Goal: Complete application form

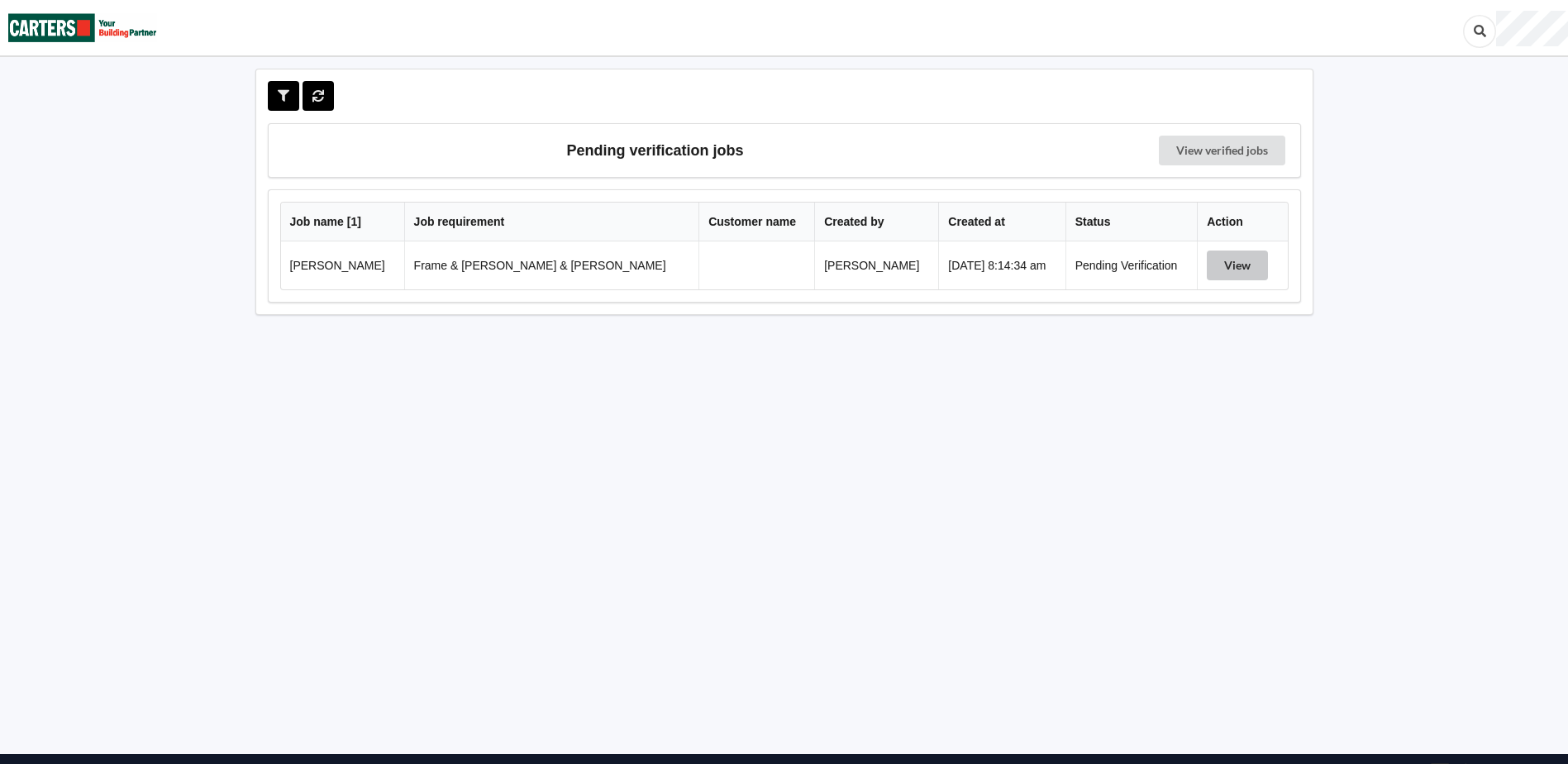
click at [1224, 262] on button "View" at bounding box center [1237, 266] width 61 height 30
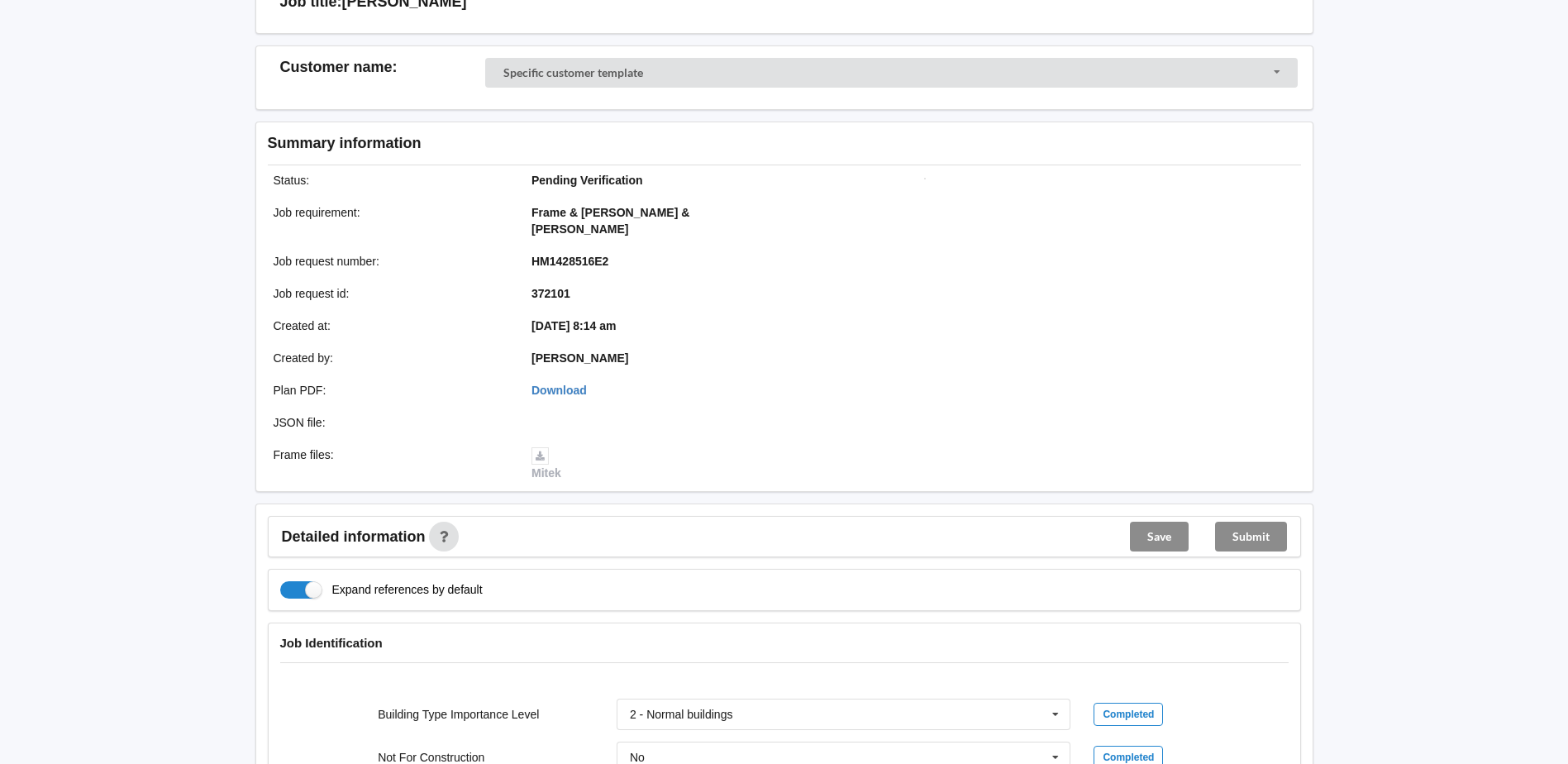
scroll to position [413, 0]
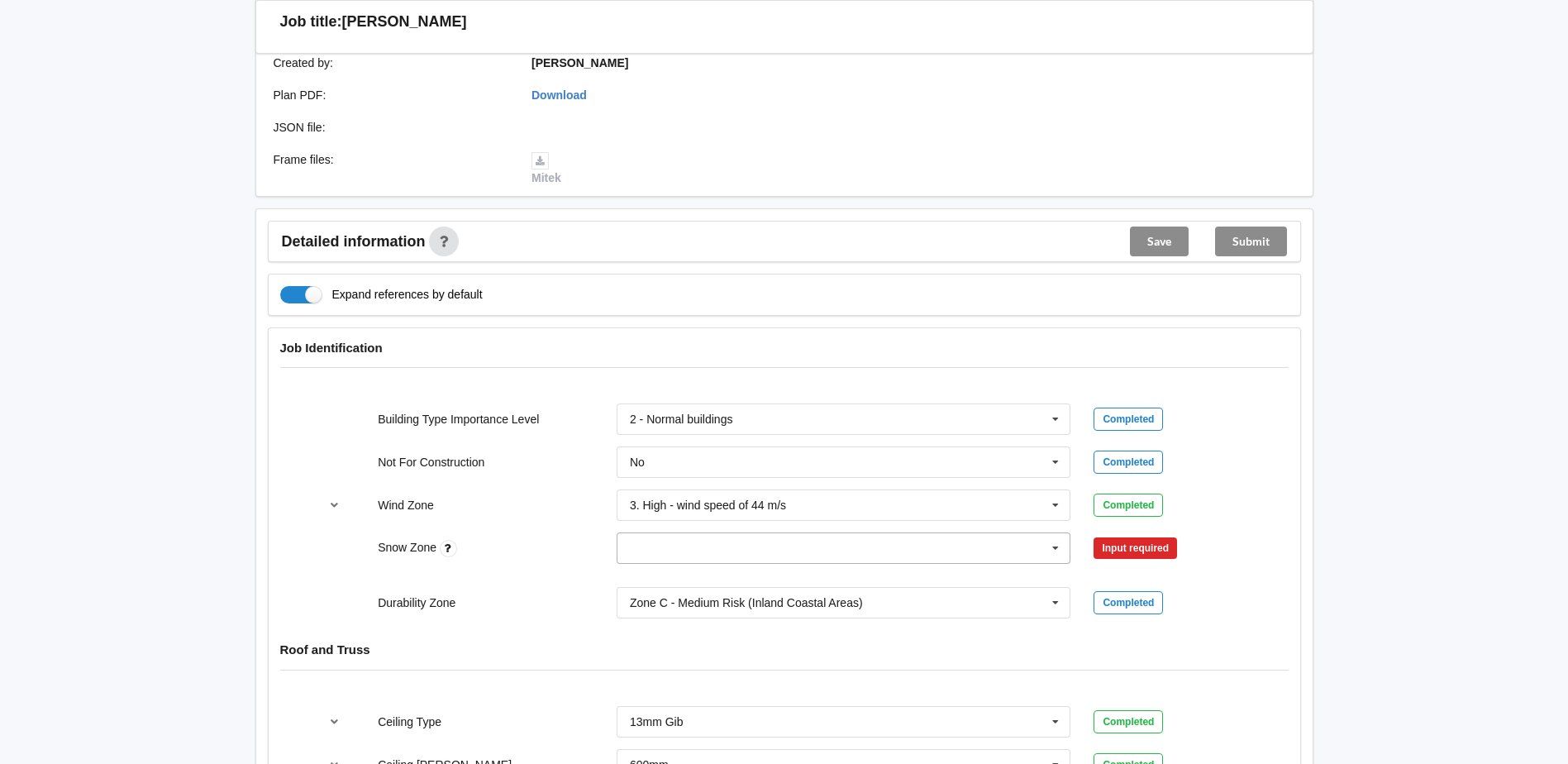
click at [1056, 533] on icon at bounding box center [1055, 548] width 25 height 31
click at [919, 563] on div "N0" at bounding box center [844, 578] width 453 height 31
click at [1160, 535] on button "Confirm input" at bounding box center [1142, 548] width 98 height 27
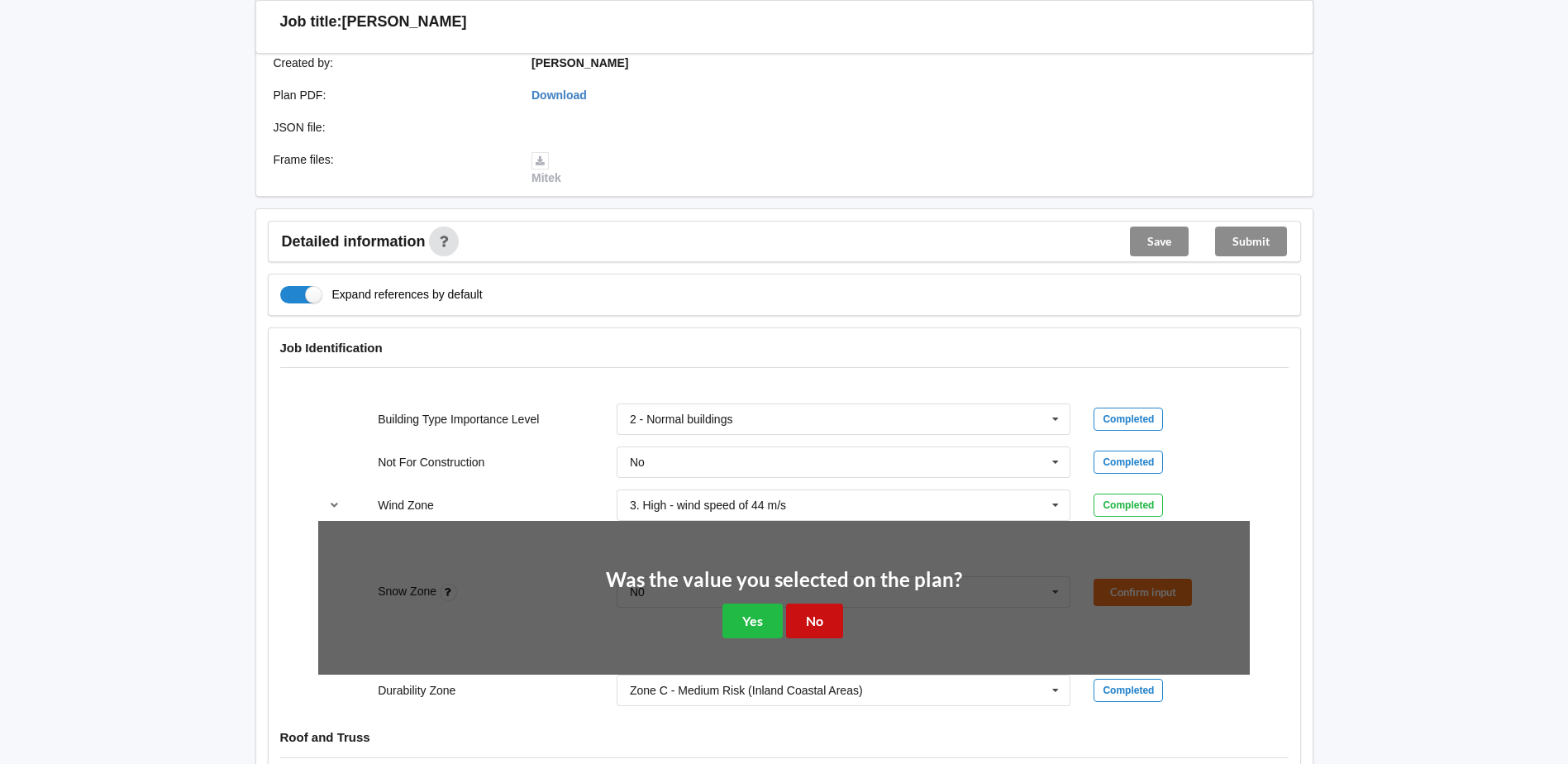
click at [799, 603] on button "No" at bounding box center [814, 620] width 57 height 34
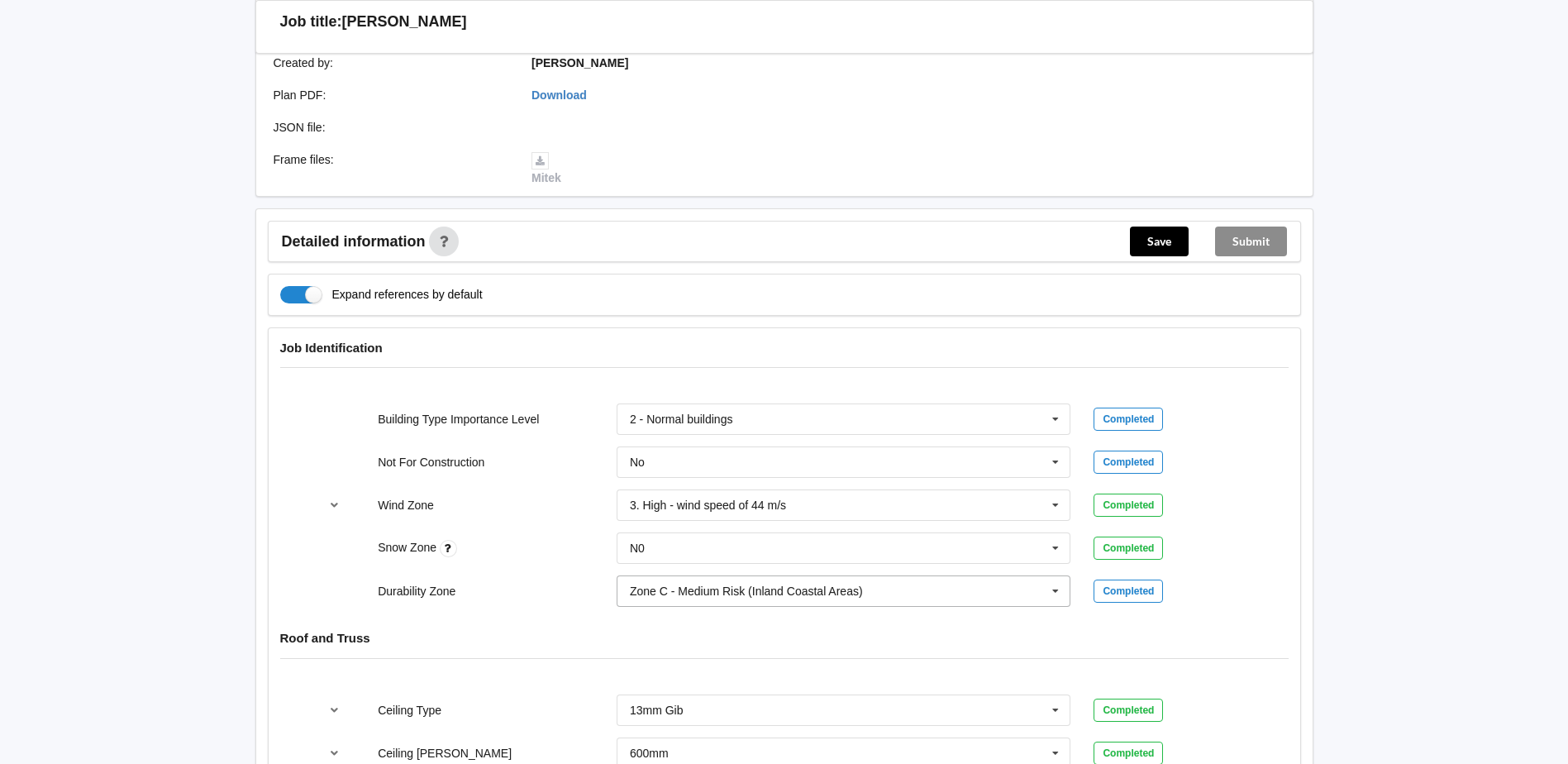
click at [1048, 579] on icon at bounding box center [1055, 592] width 25 height 31
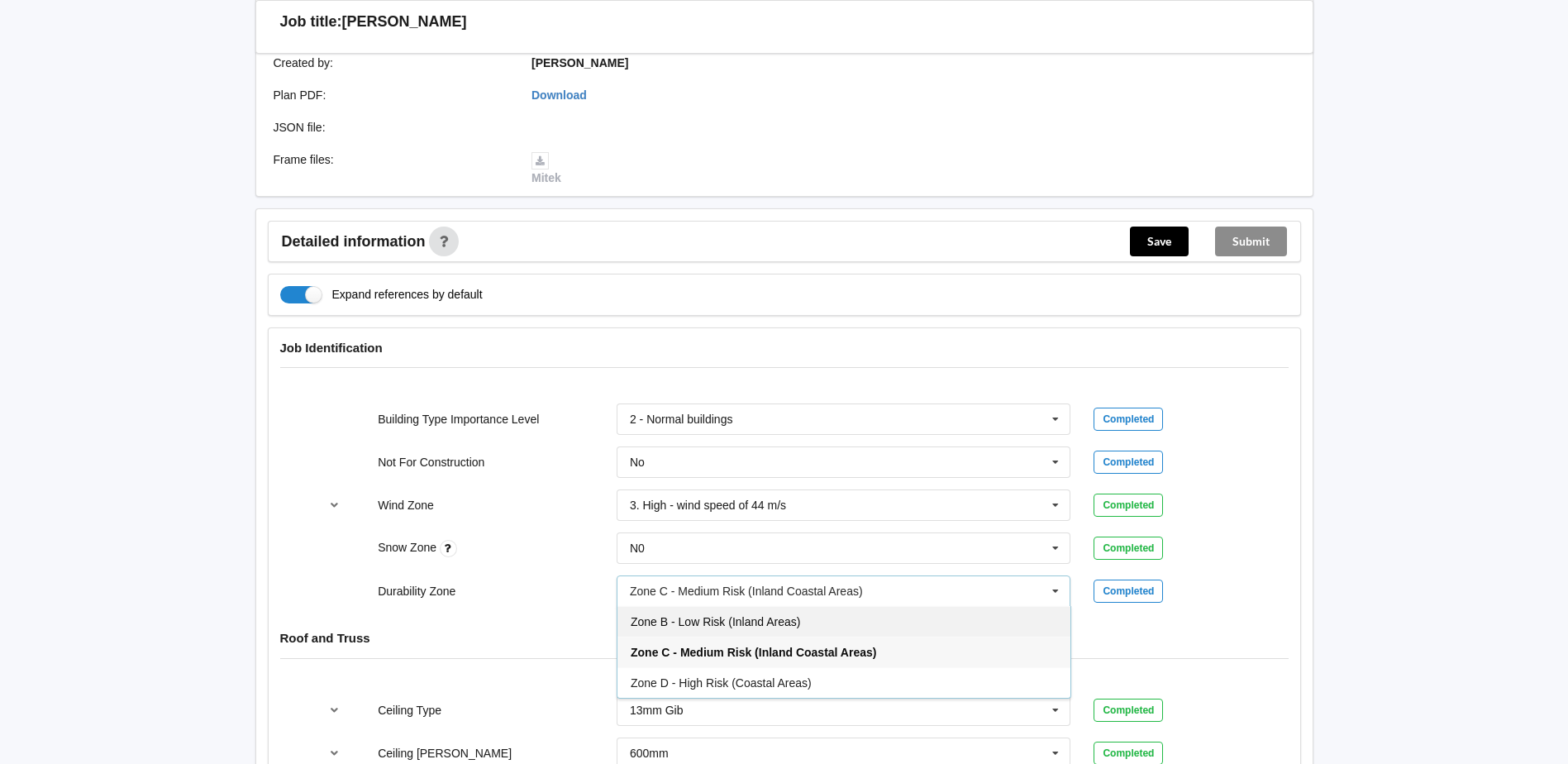
click at [879, 606] on div "Zone B - Low Risk (Inland Areas)" at bounding box center [844, 621] width 453 height 31
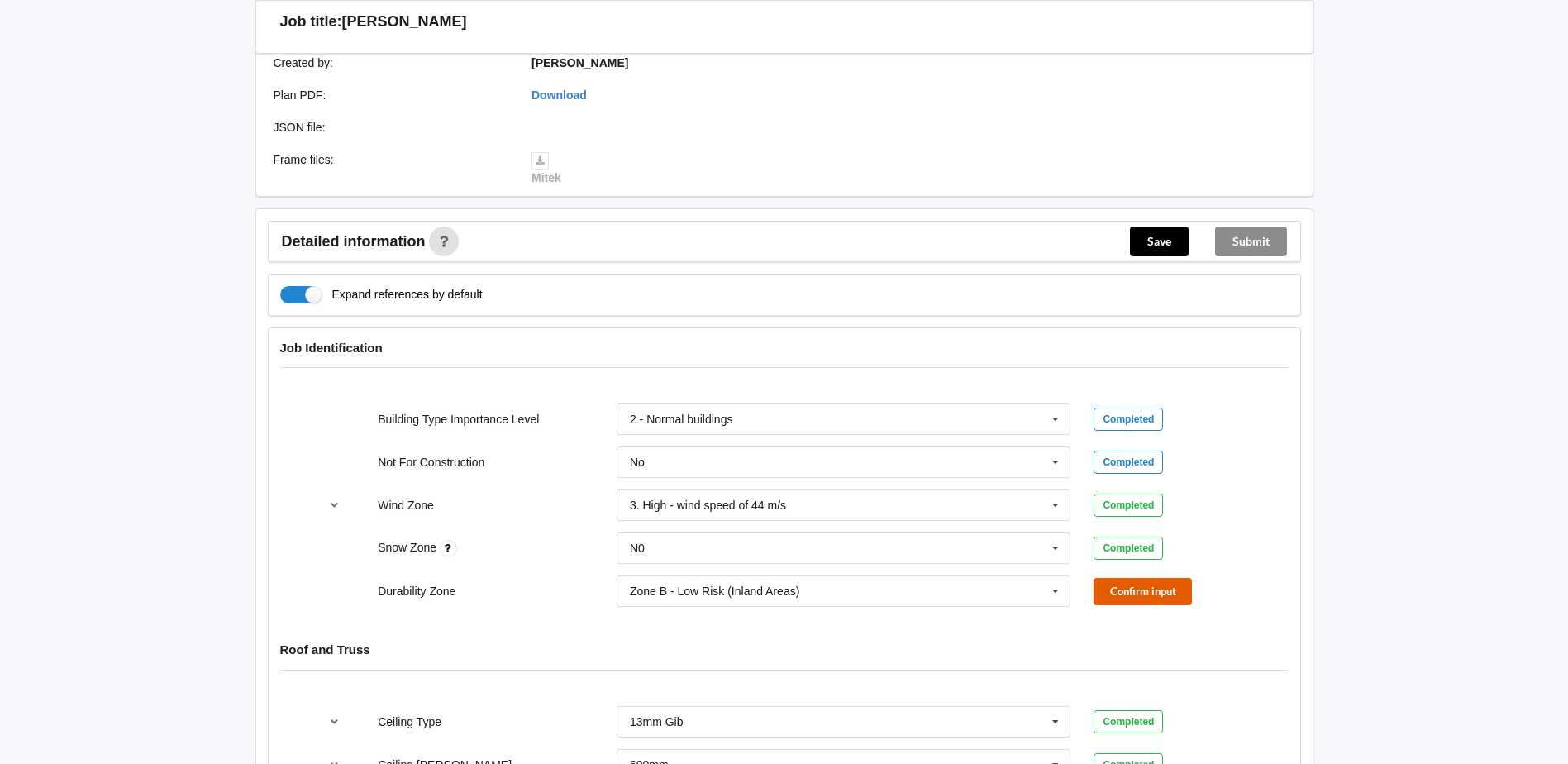
click at [1112, 578] on button "Confirm input" at bounding box center [1142, 592] width 98 height 27
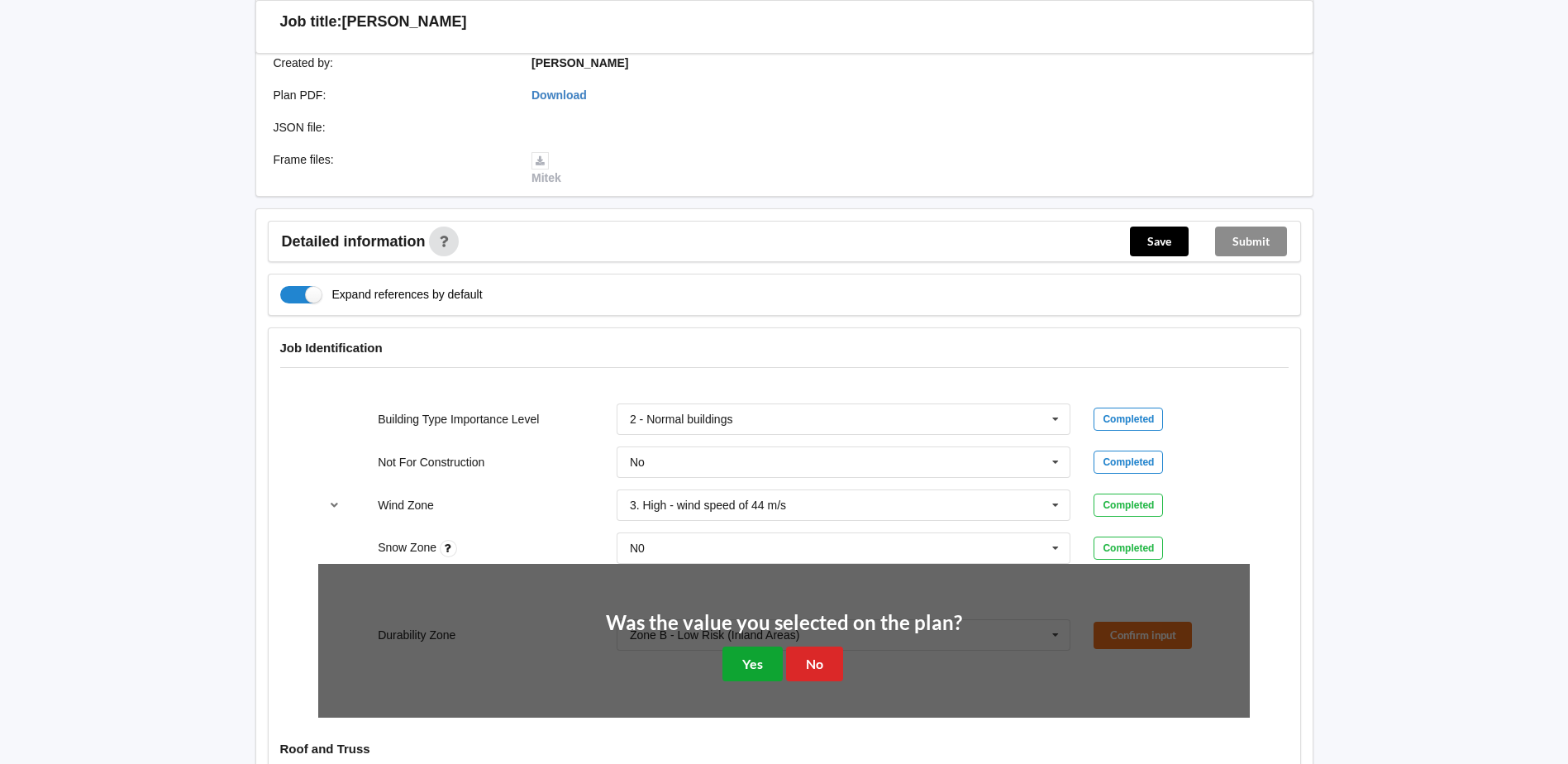
click at [769, 647] on button "Yes" at bounding box center [752, 663] width 60 height 34
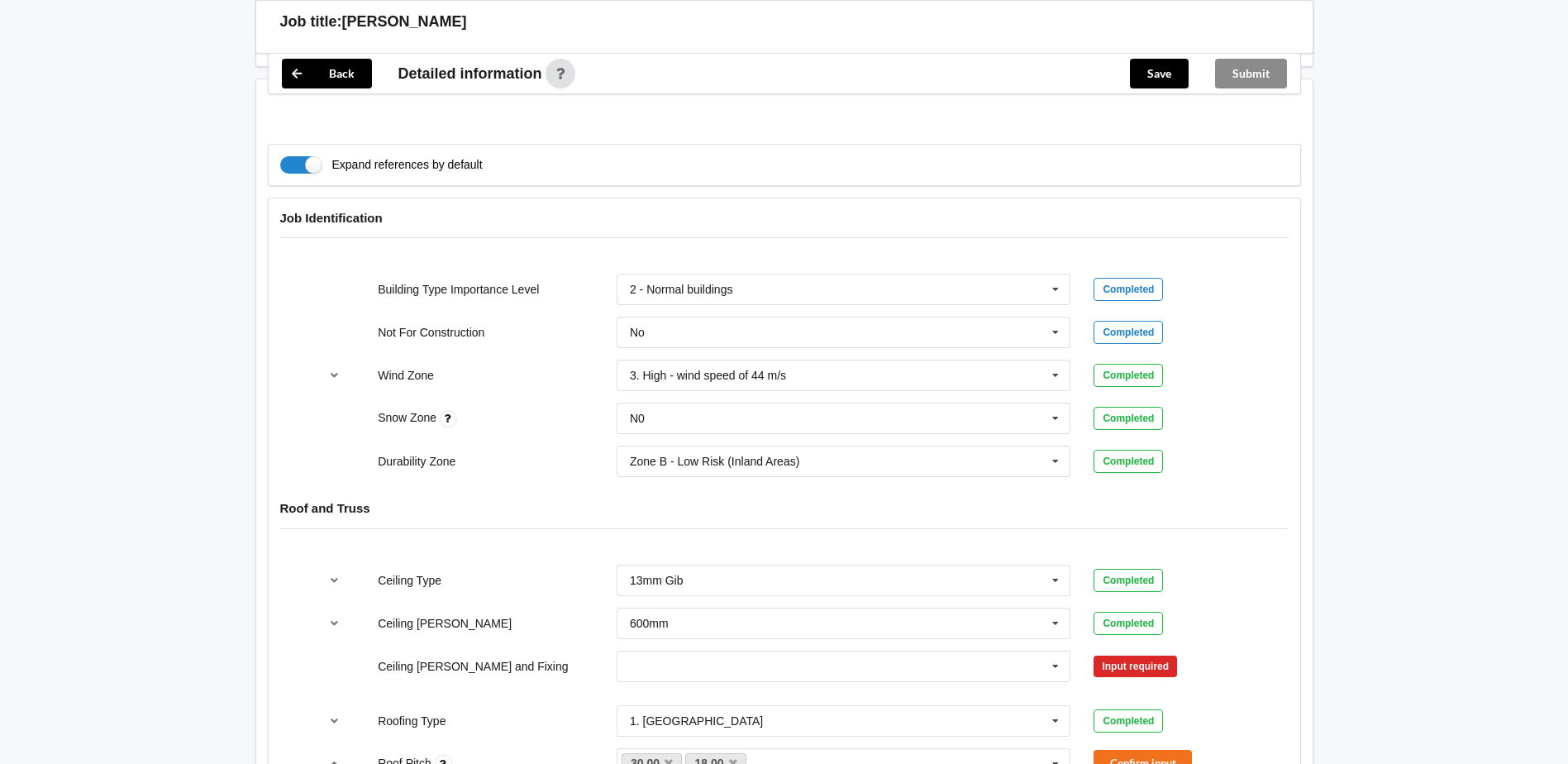
scroll to position [579, 0]
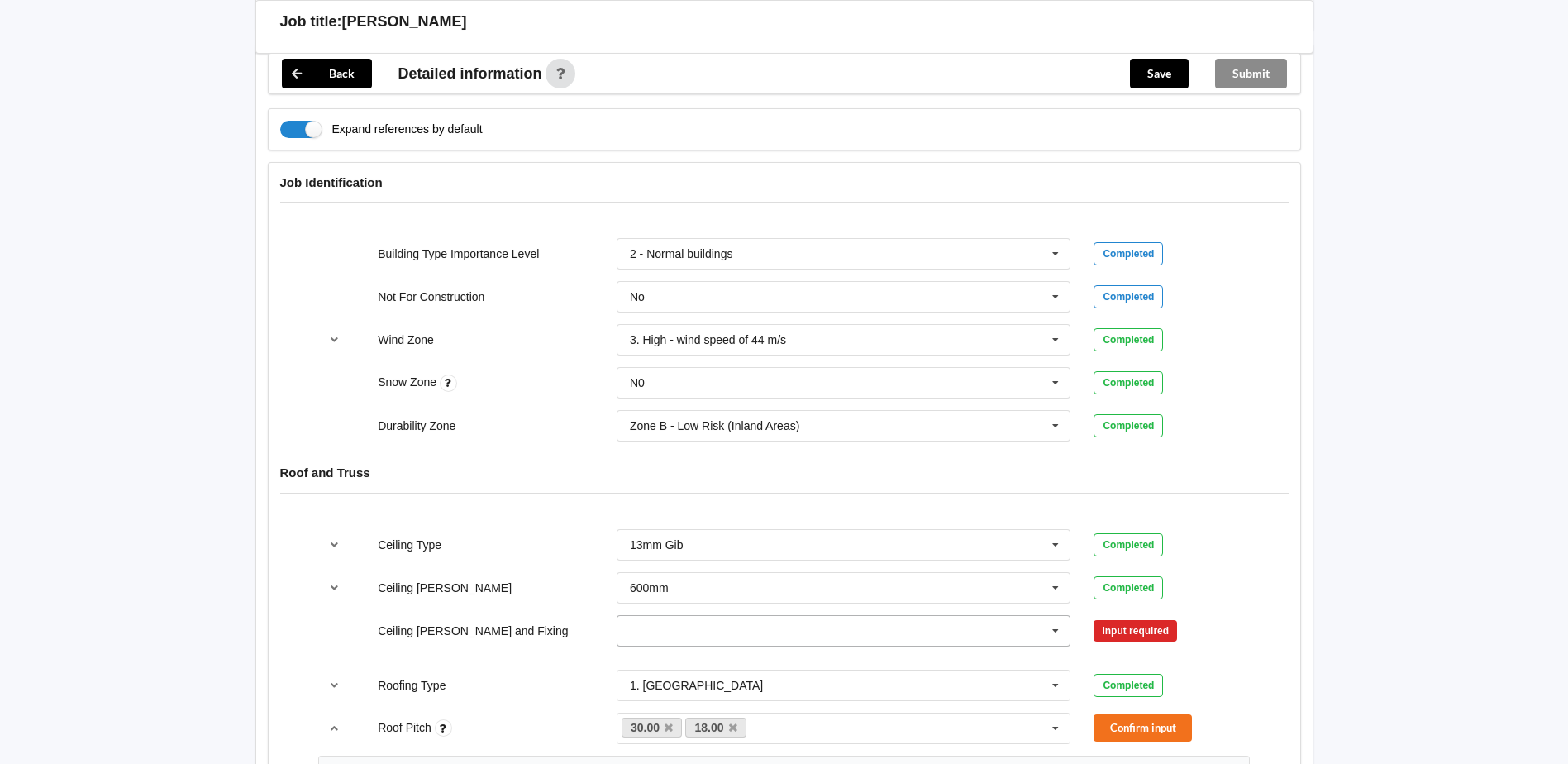
click at [1061, 616] on icon at bounding box center [1055, 631] width 25 height 31
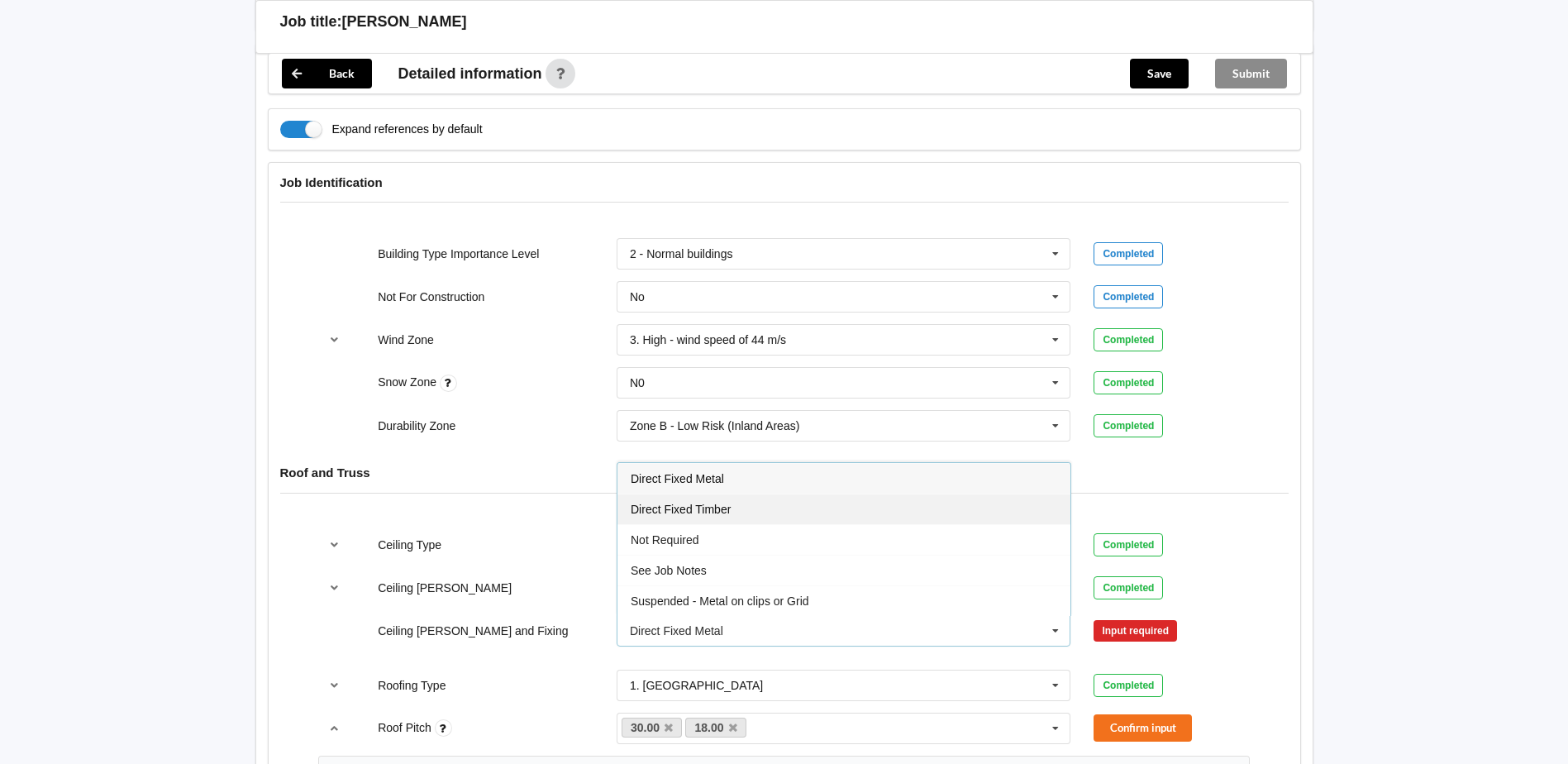
click at [791, 494] on div "Direct Fixed Timber" at bounding box center [844, 509] width 453 height 31
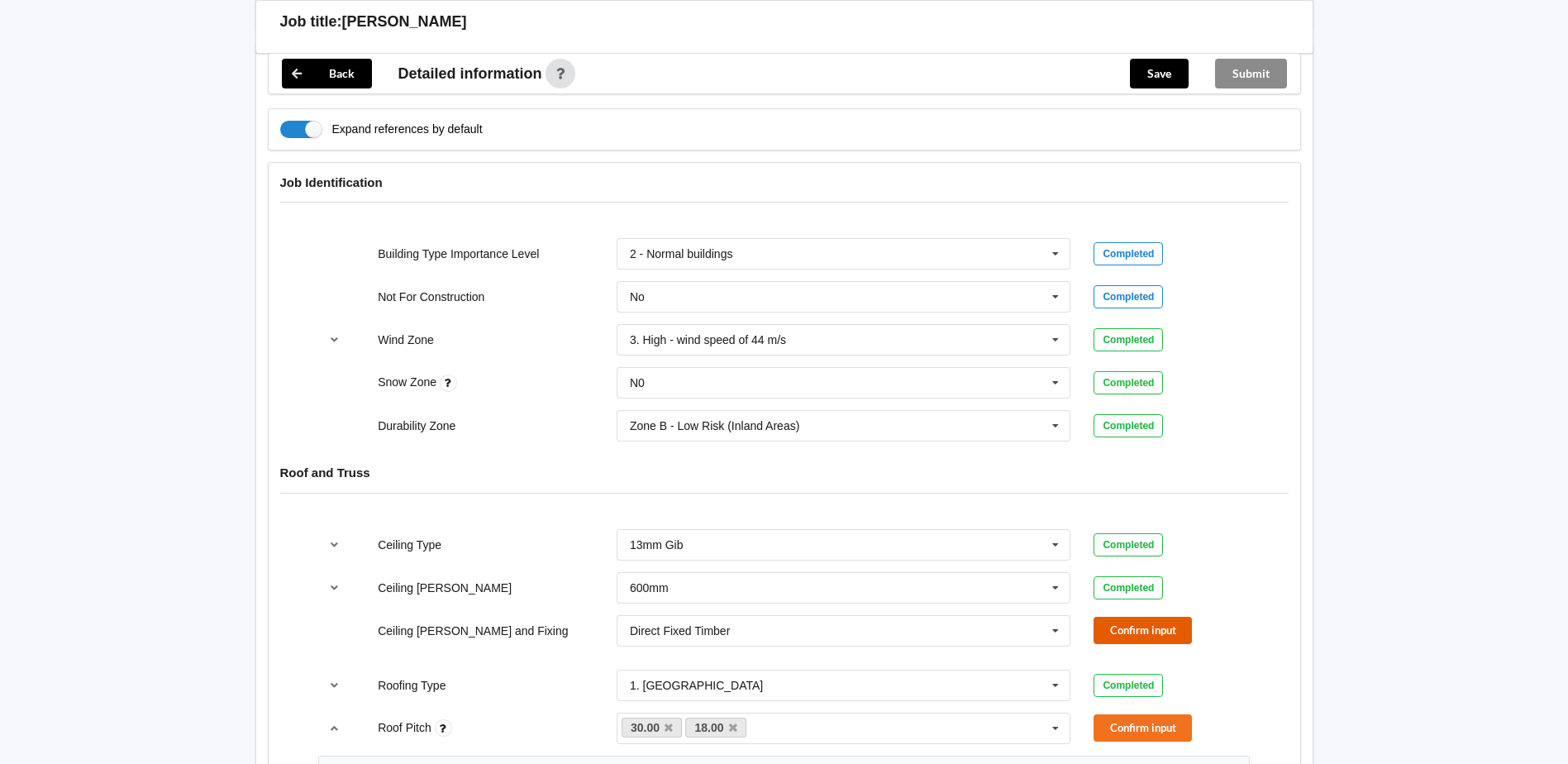
click at [1113, 617] on button "Confirm input" at bounding box center [1142, 630] width 98 height 27
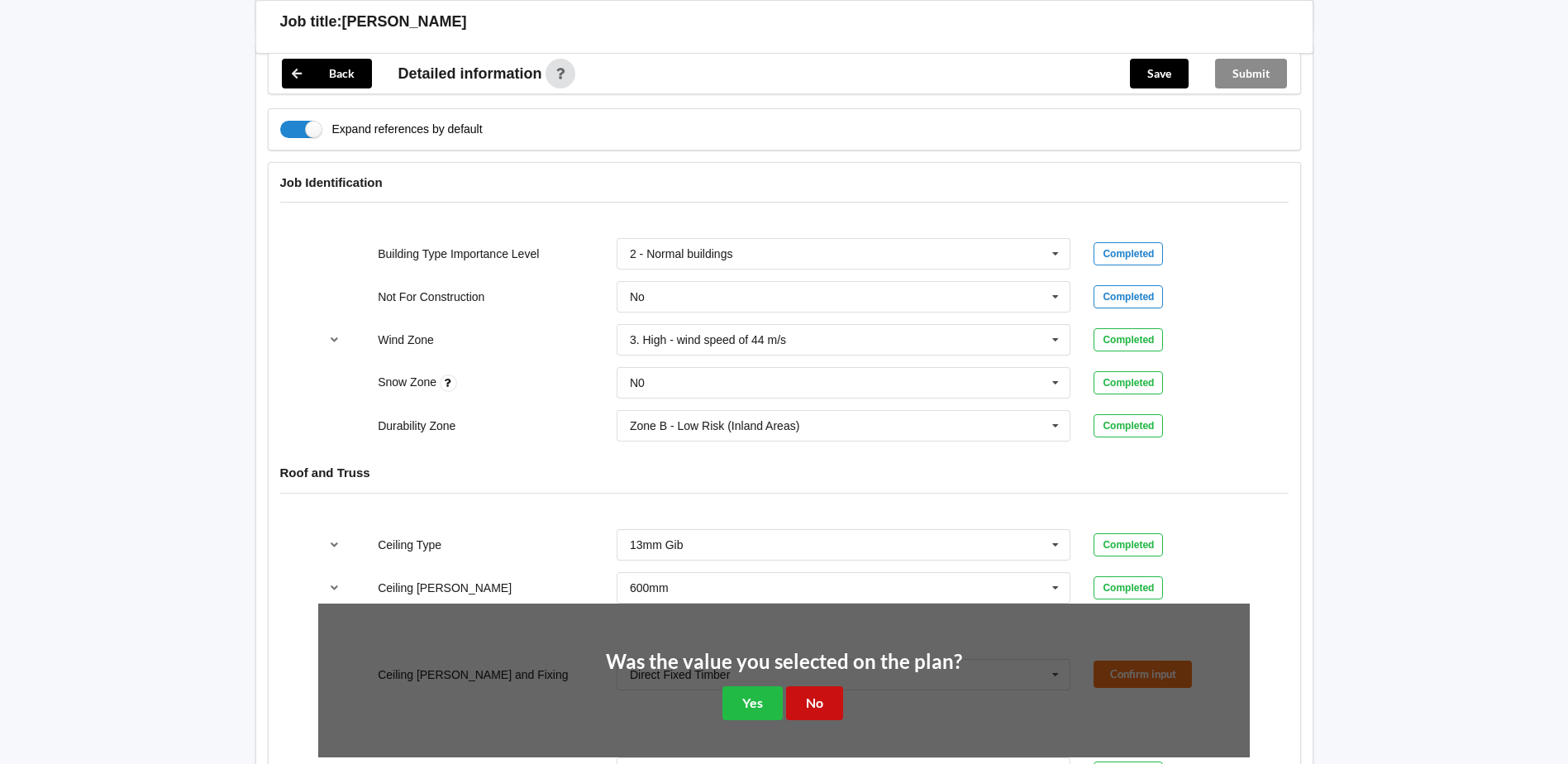
click at [808, 687] on button "No" at bounding box center [814, 703] width 57 height 34
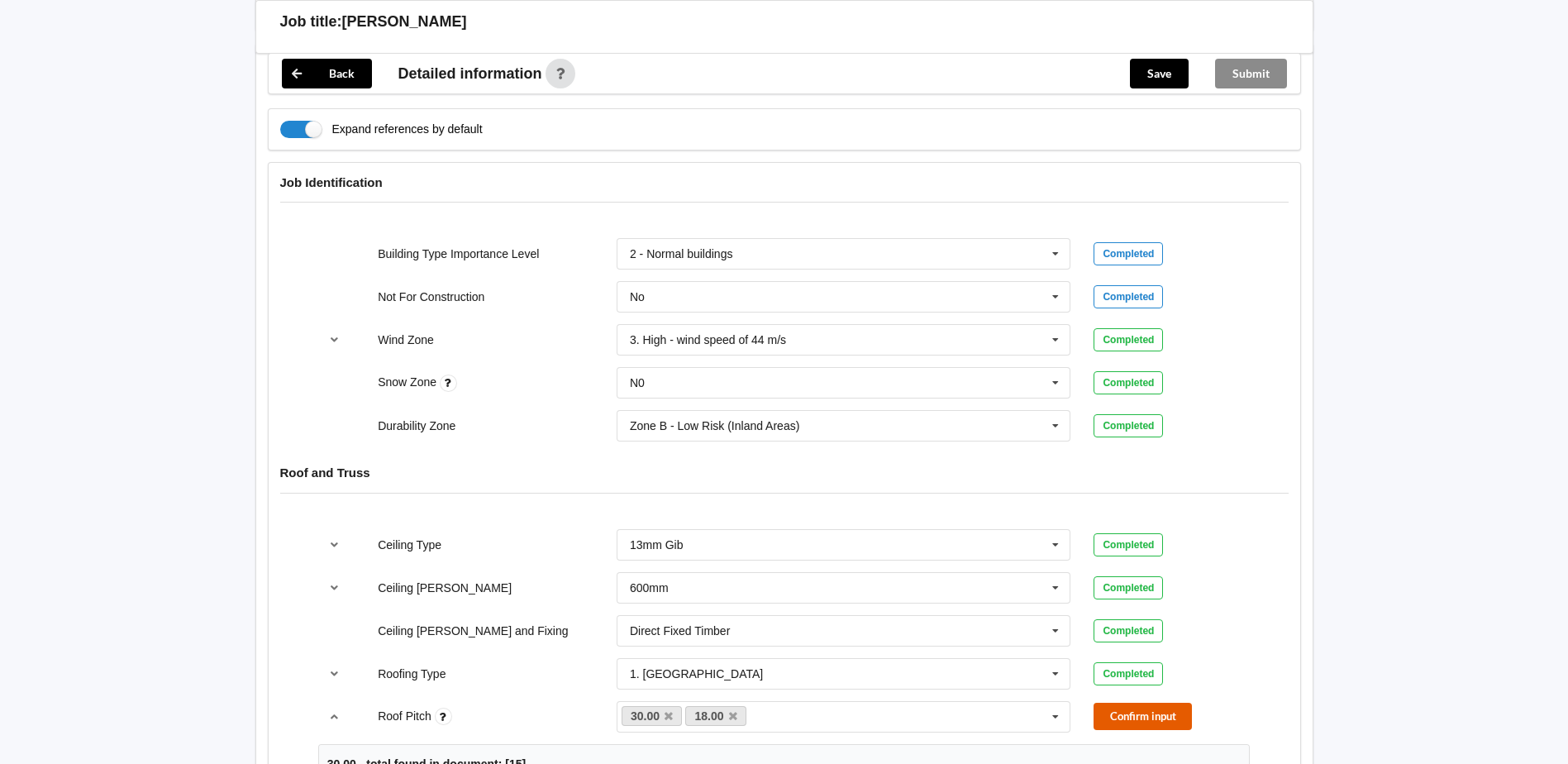
click at [1114, 703] on button "Confirm input" at bounding box center [1142, 717] width 98 height 27
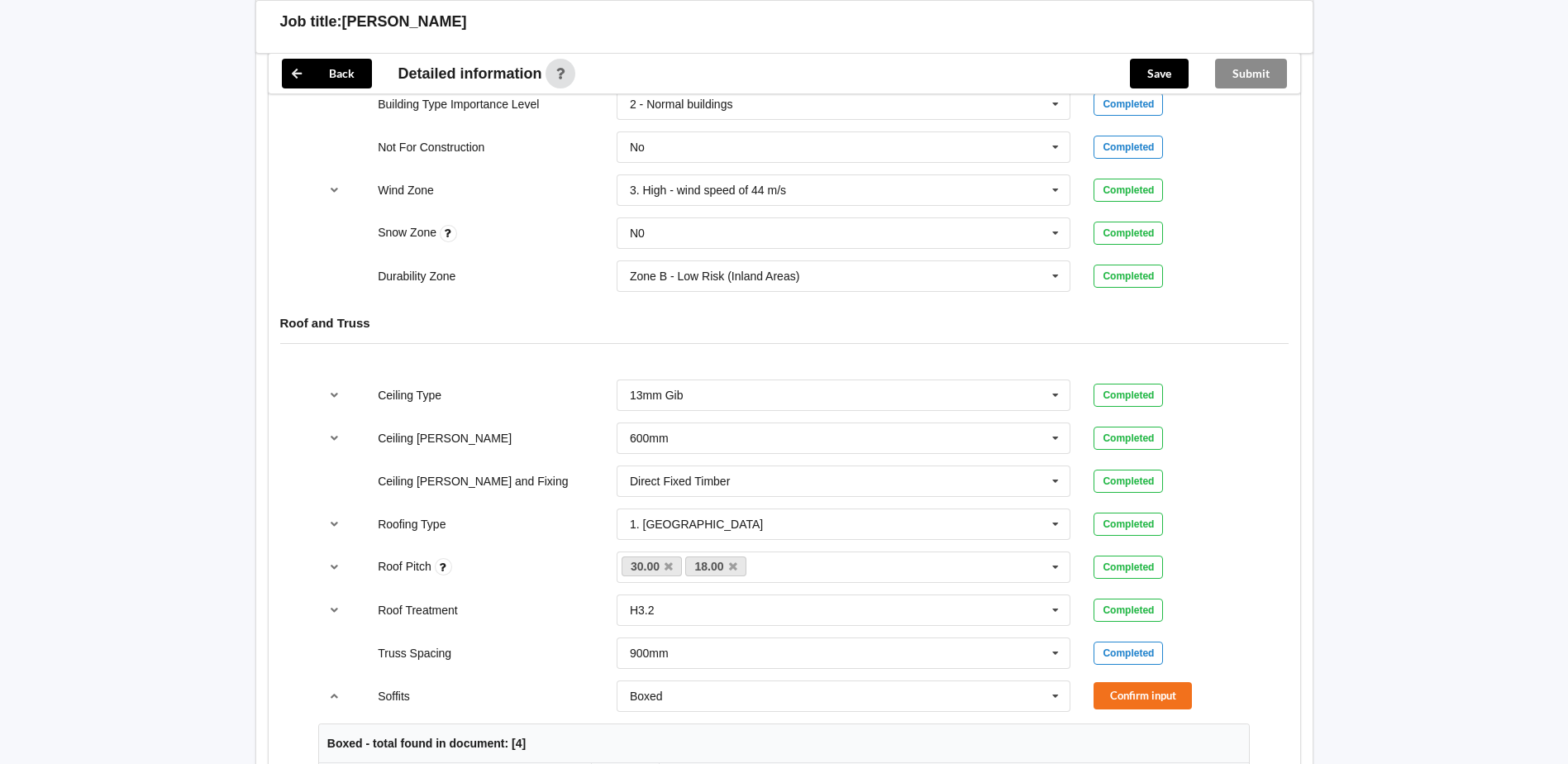
scroll to position [744, 0]
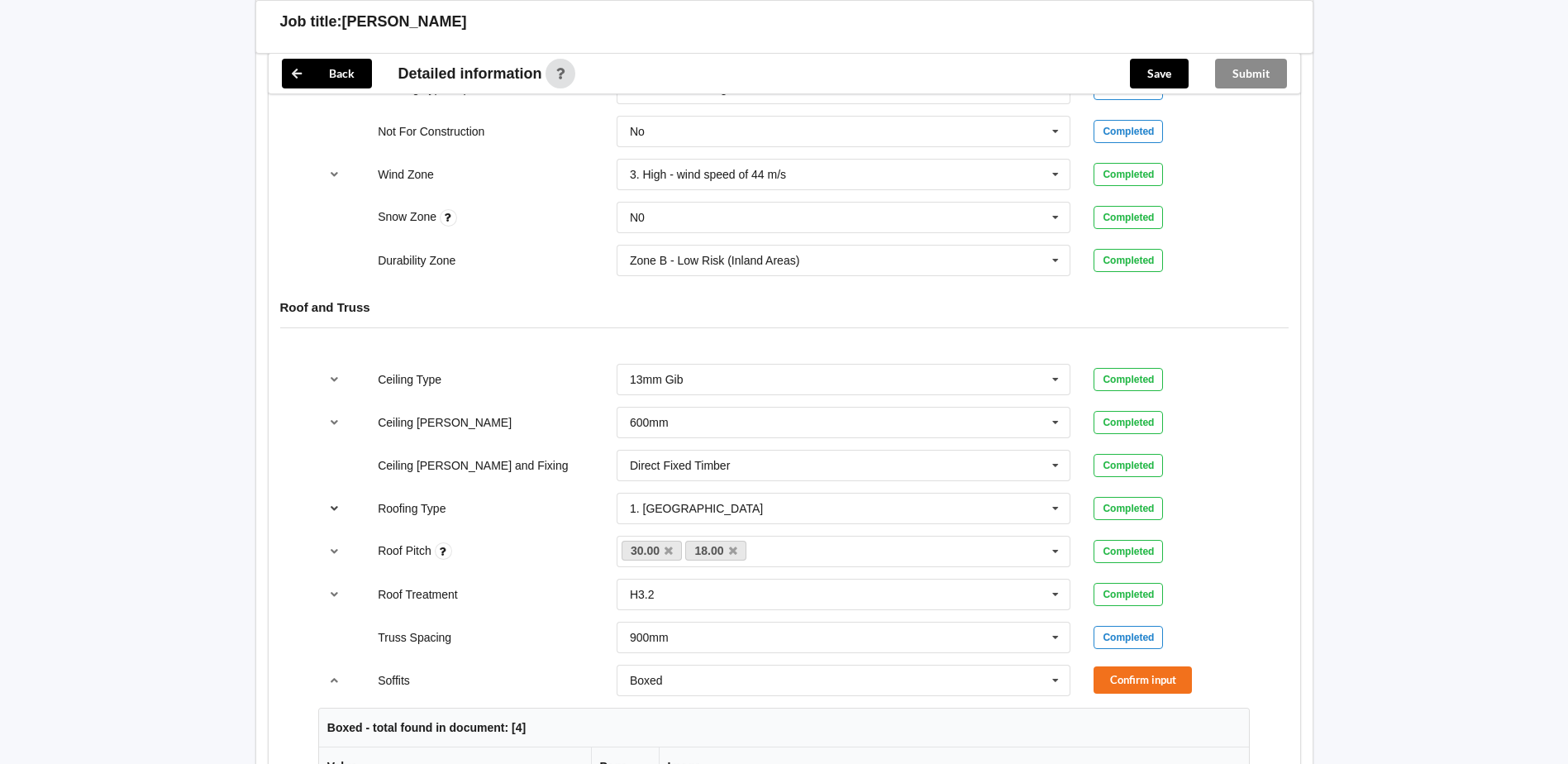
click at [331, 502] on icon "reference-toggle" at bounding box center [334, 507] width 14 height 10
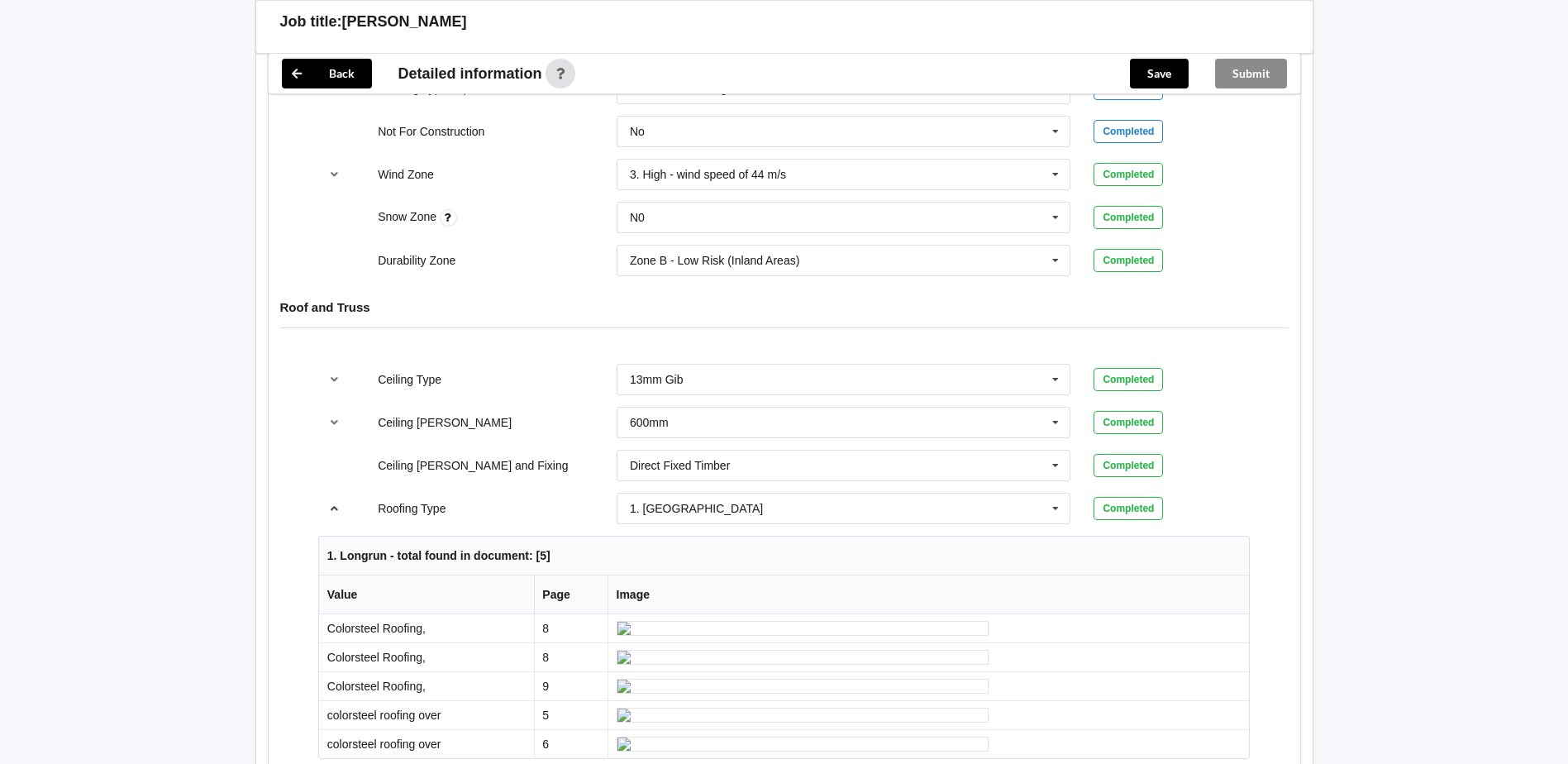
click at [331, 502] on icon "reference-toggle" at bounding box center [334, 507] width 14 height 10
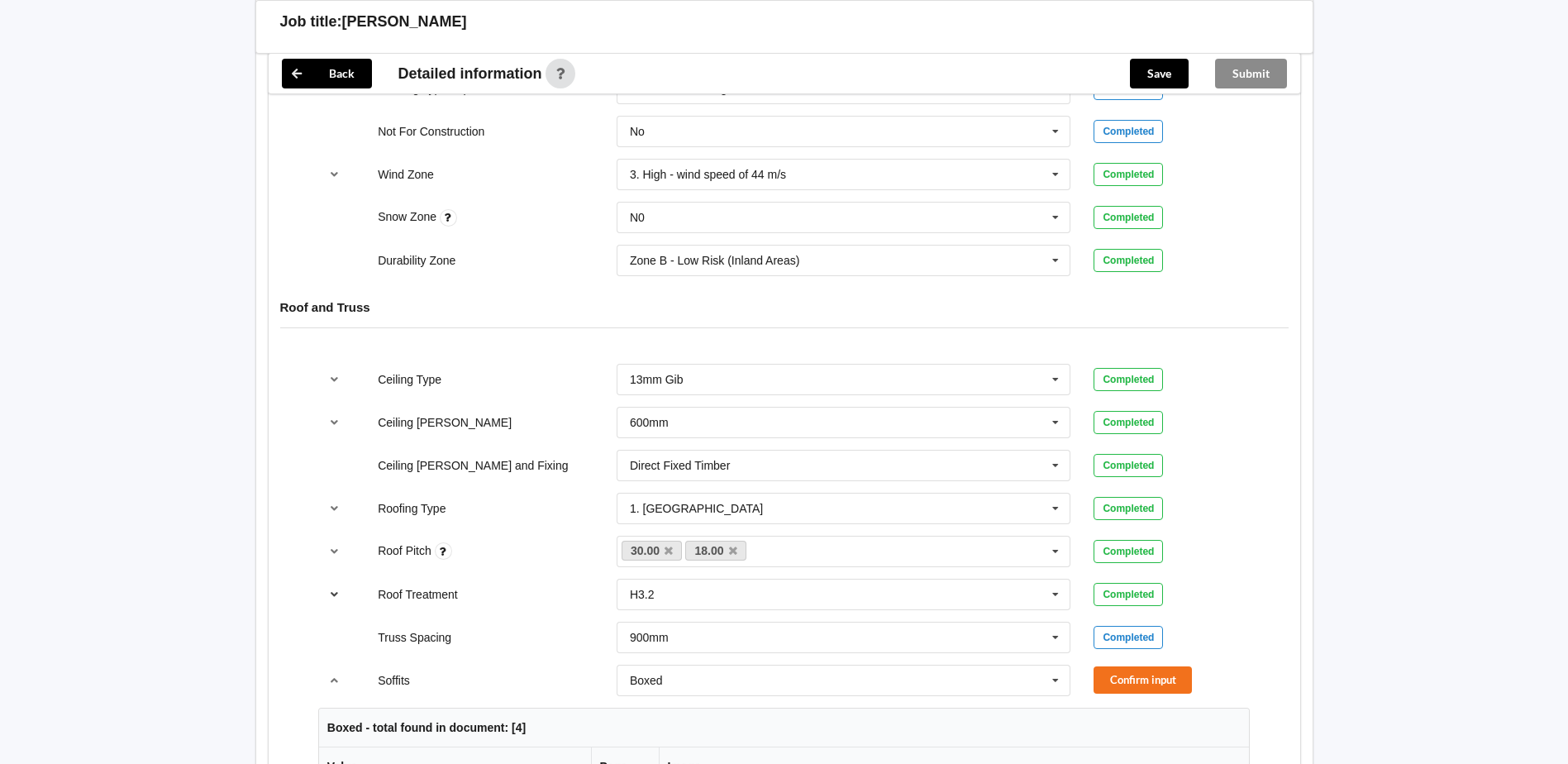
click at [331, 589] on icon "reference-toggle" at bounding box center [334, 594] width 14 height 10
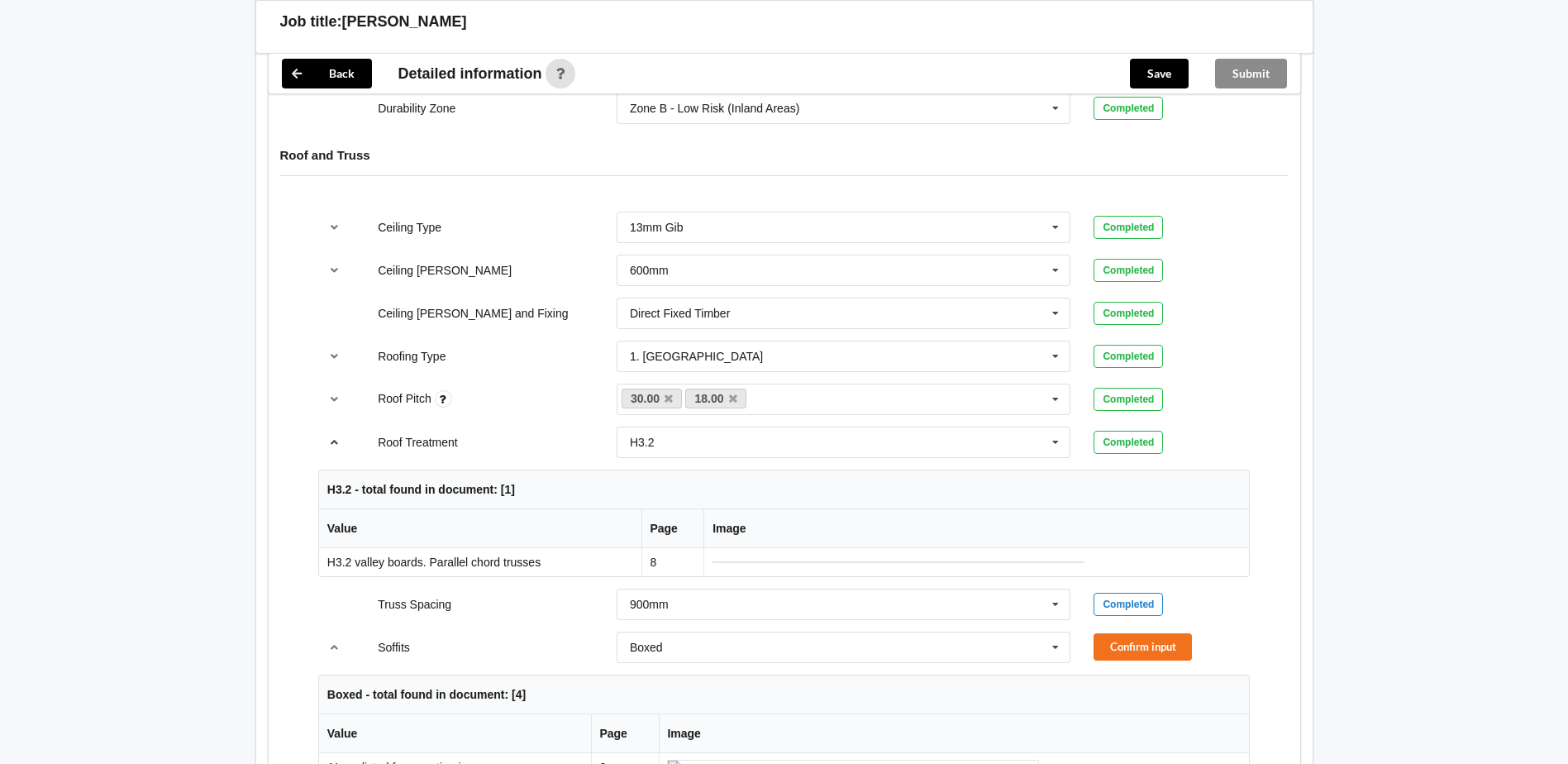
scroll to position [910, 0]
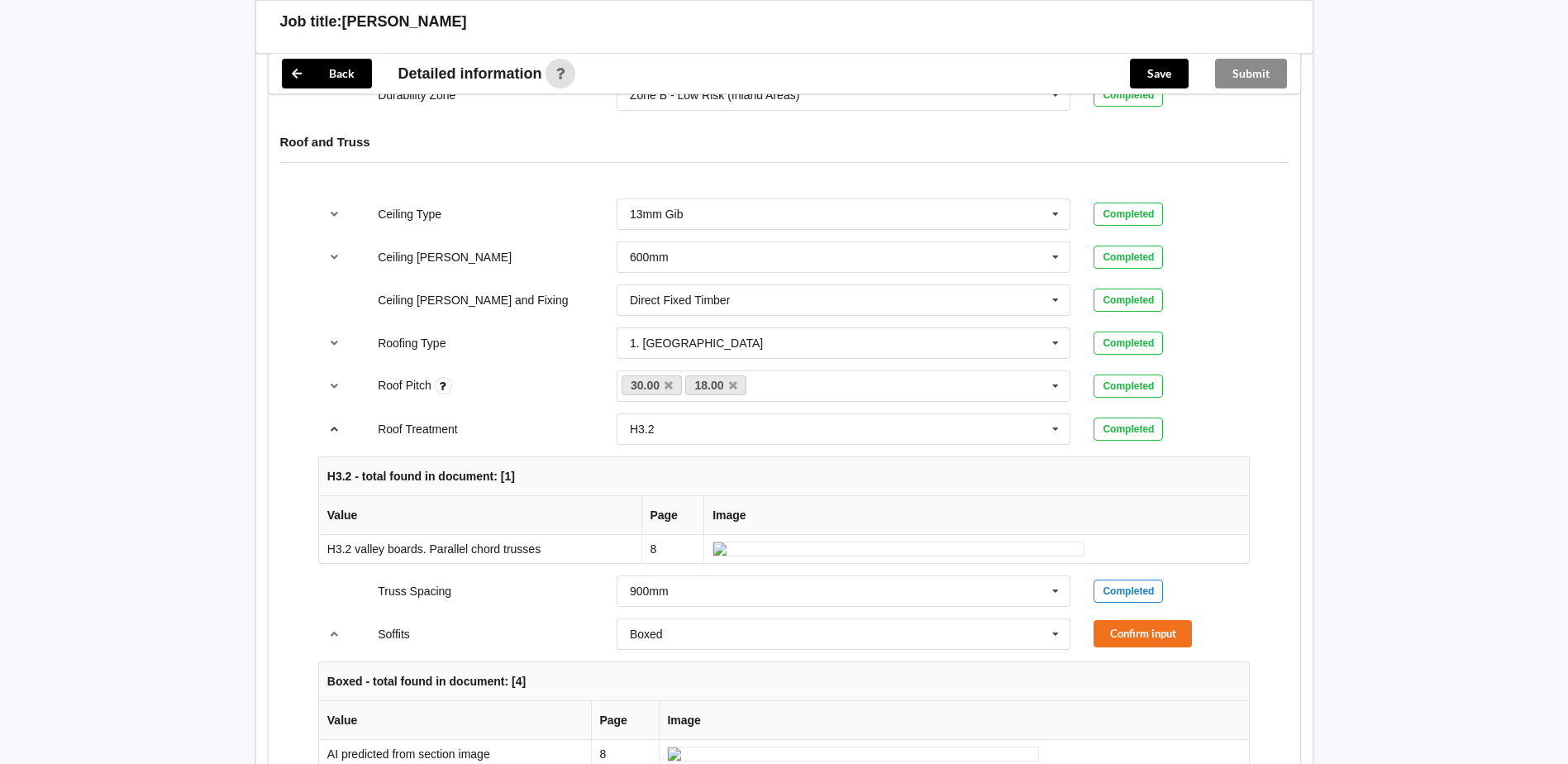
click at [334, 423] on icon "reference-toggle" at bounding box center [334, 428] width 14 height 10
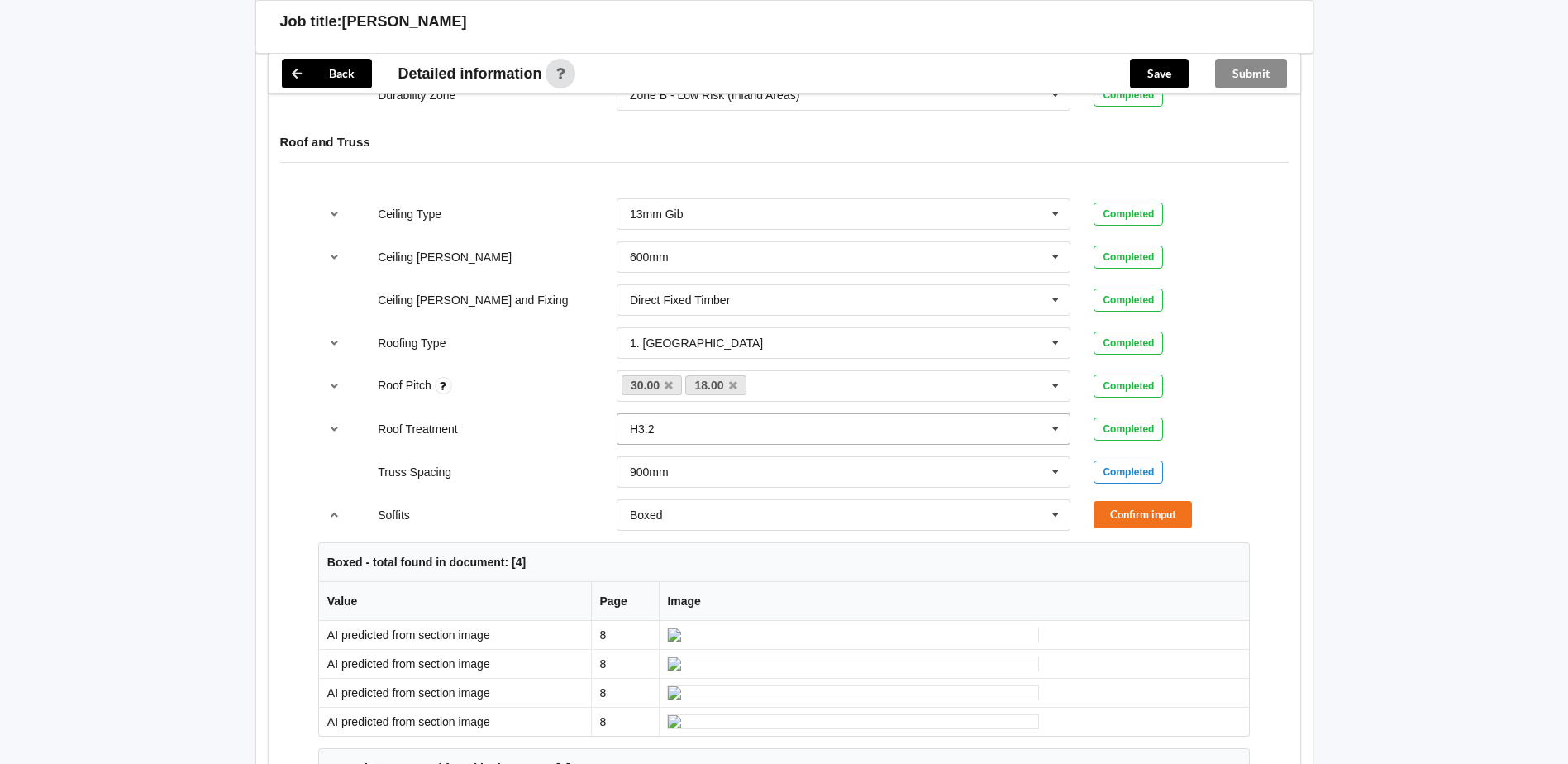
click at [1053, 418] on icon at bounding box center [1055, 429] width 25 height 31
click at [836, 444] on div "H1.2" at bounding box center [844, 459] width 453 height 31
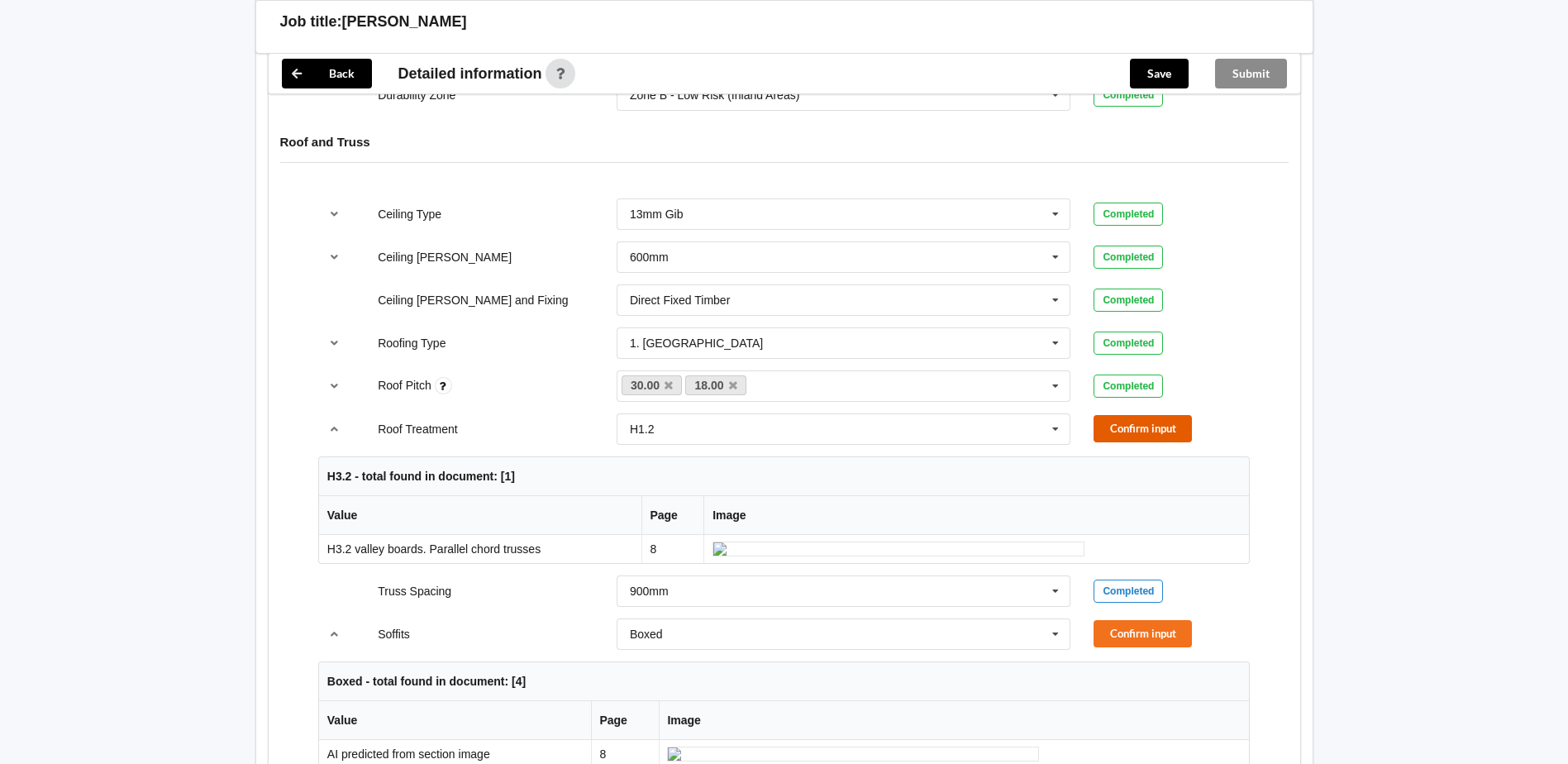
click at [1163, 417] on button "Confirm input" at bounding box center [1142, 428] width 98 height 27
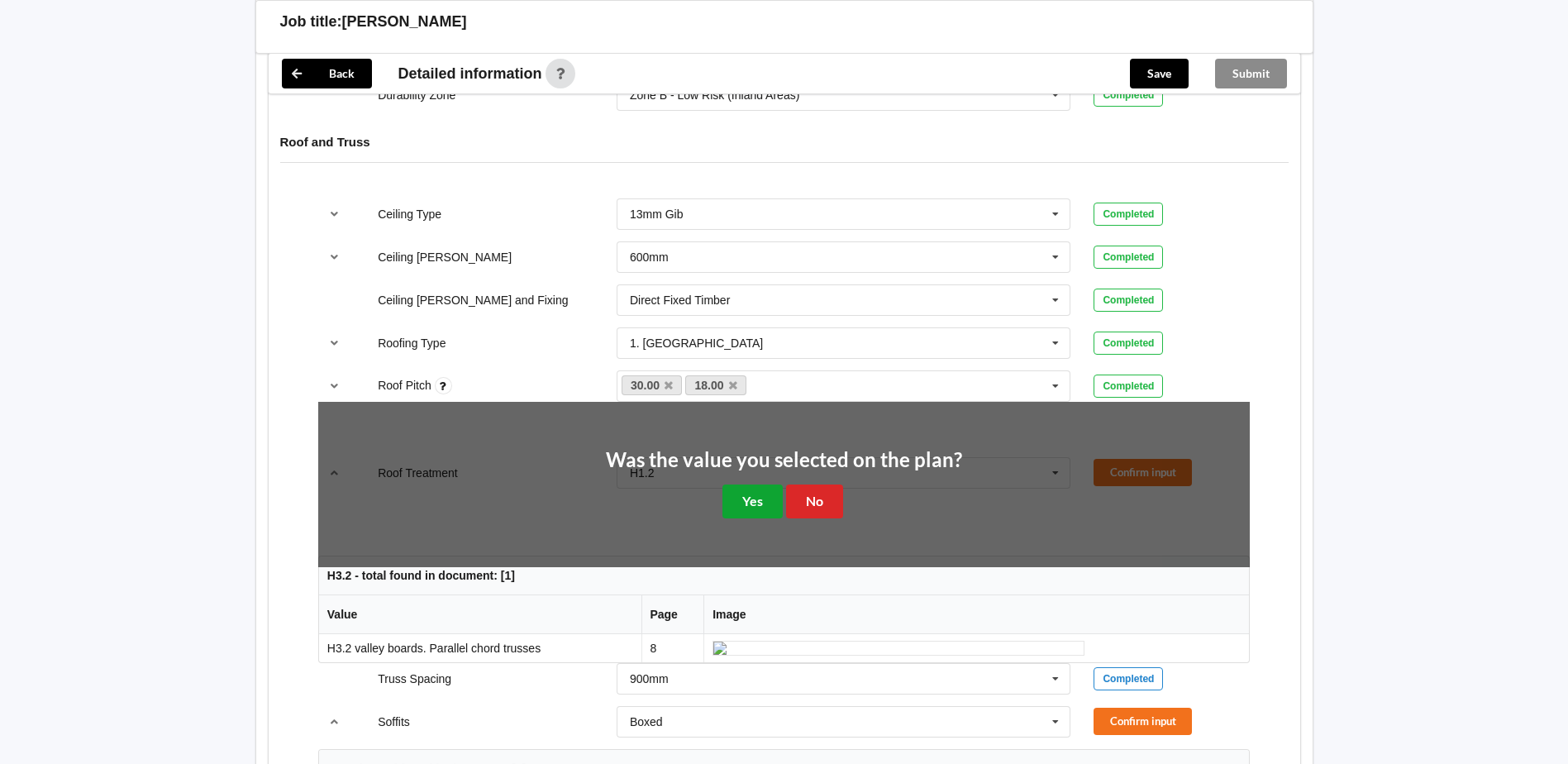
click at [761, 491] on button "Yes" at bounding box center [752, 502] width 60 height 34
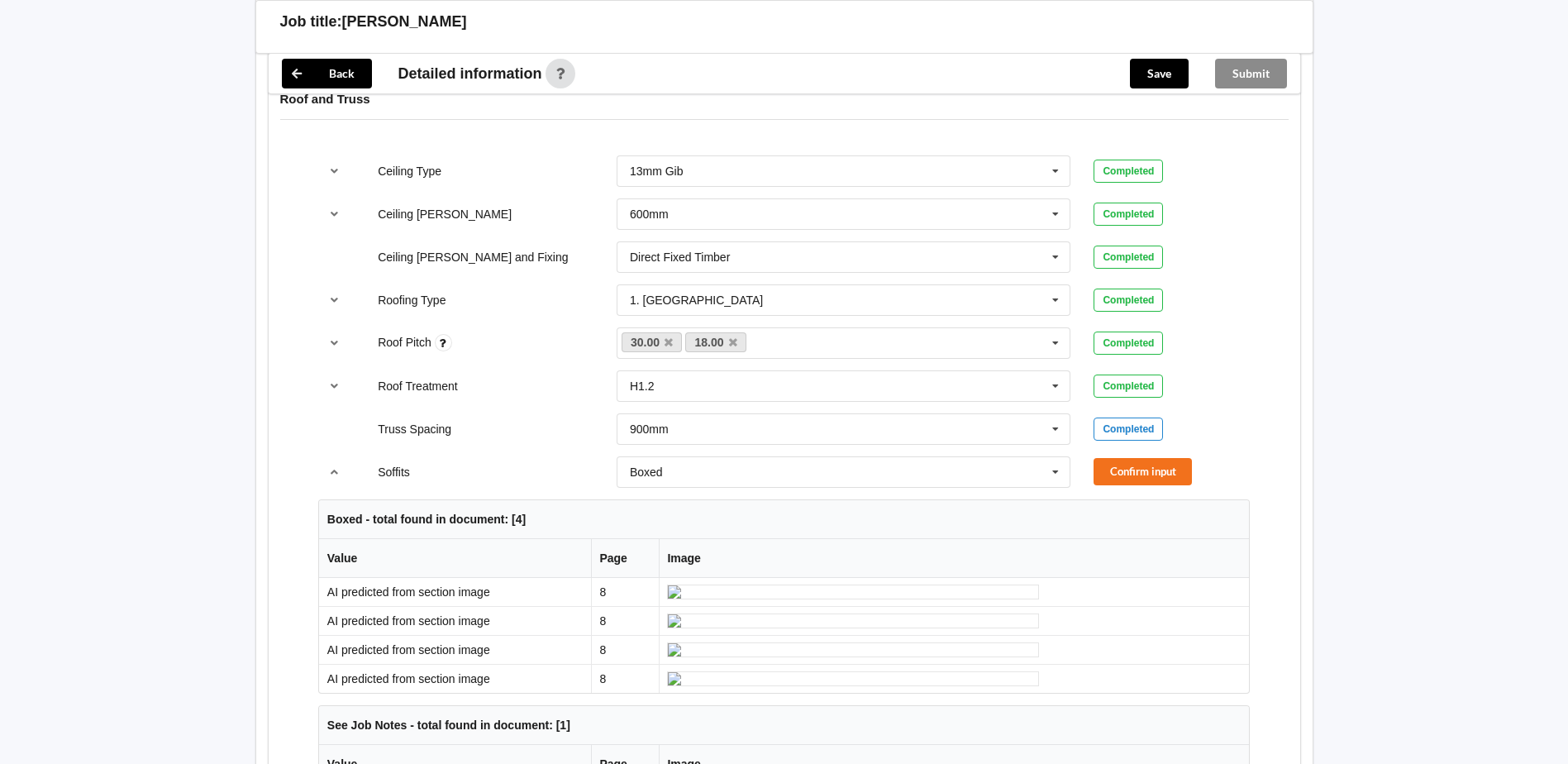
scroll to position [992, 0]
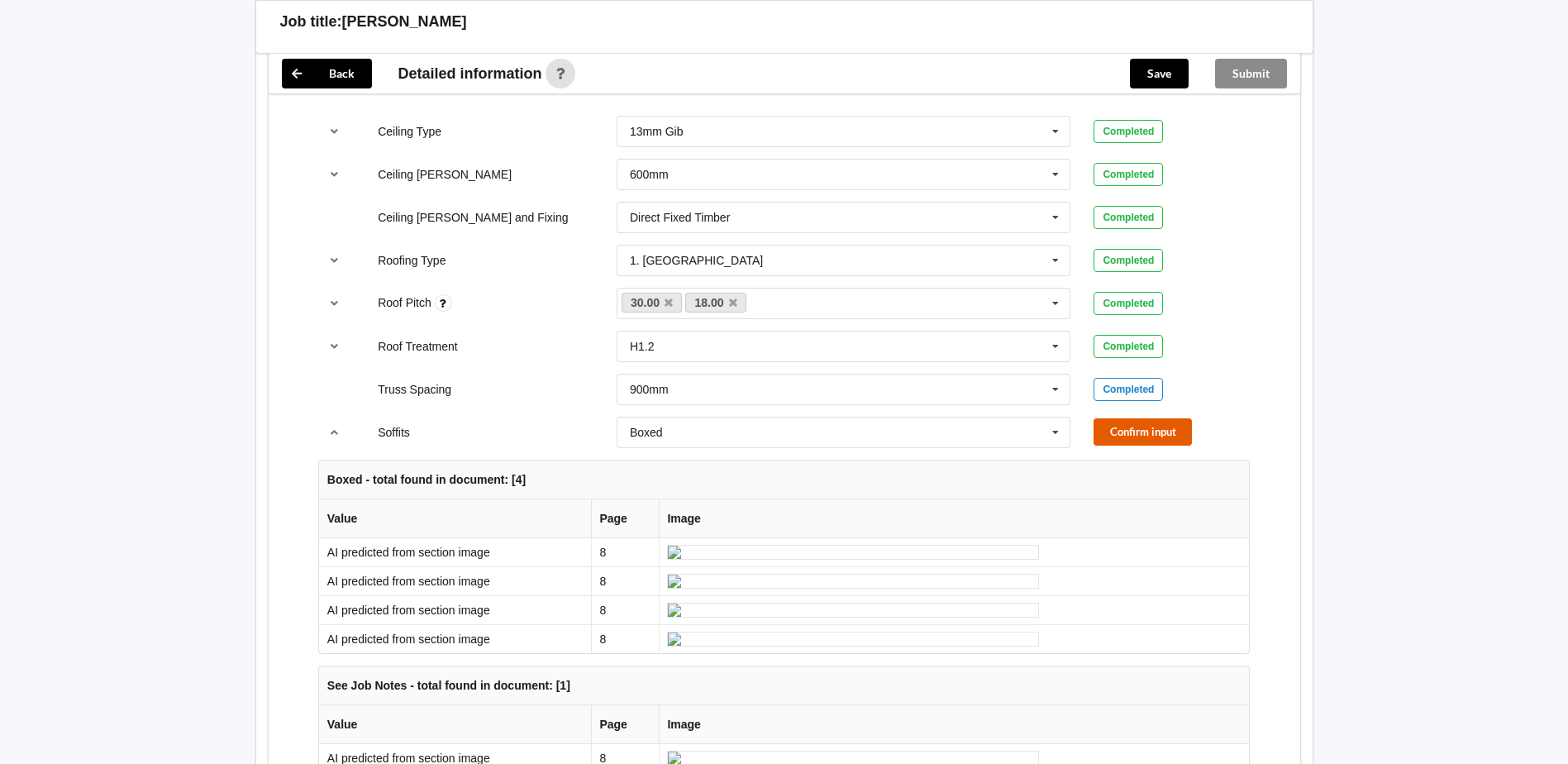
click at [1157, 418] on button "Confirm input" at bounding box center [1142, 432] width 98 height 27
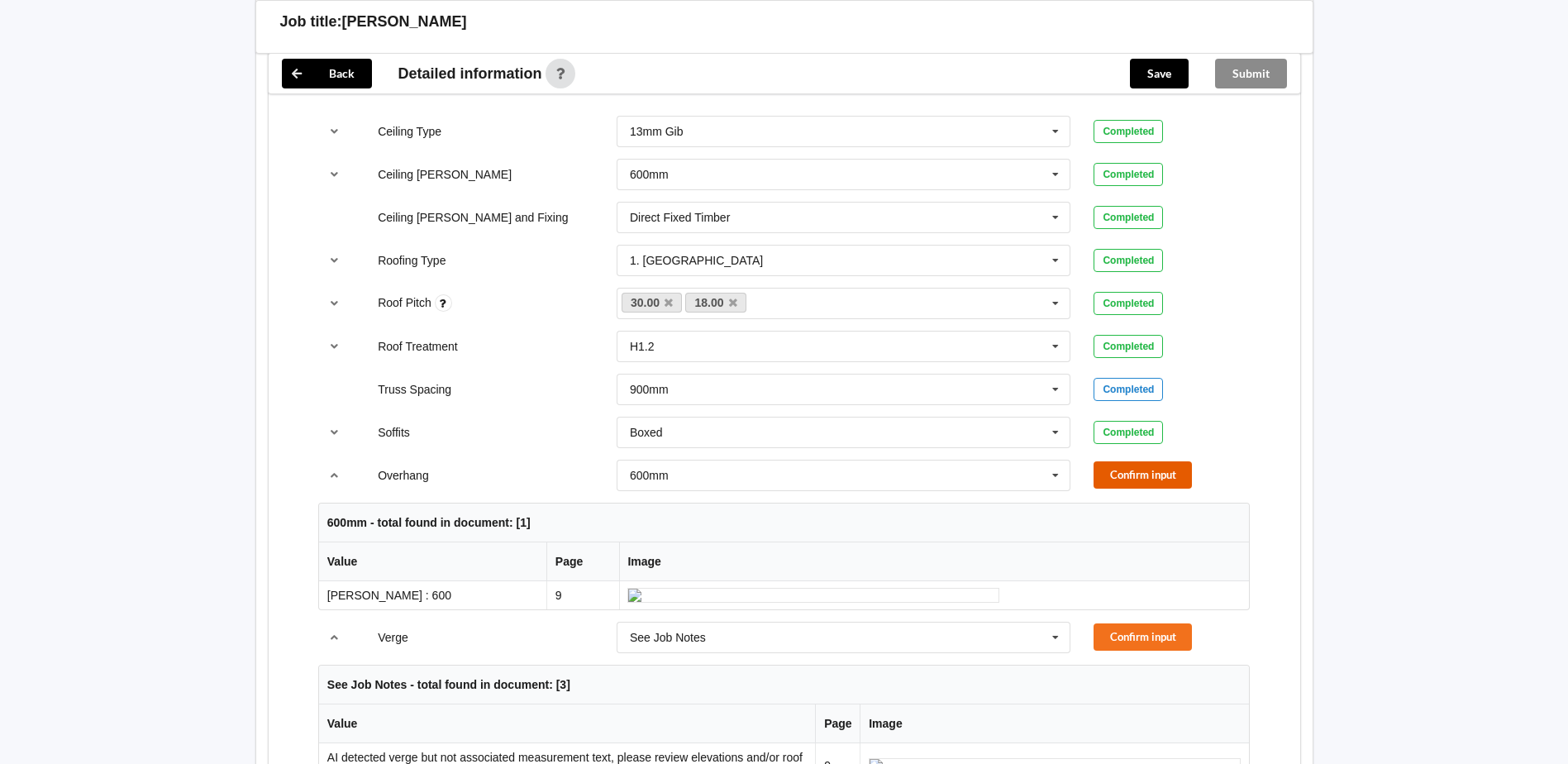
click at [1162, 462] on button "Confirm input" at bounding box center [1142, 475] width 98 height 27
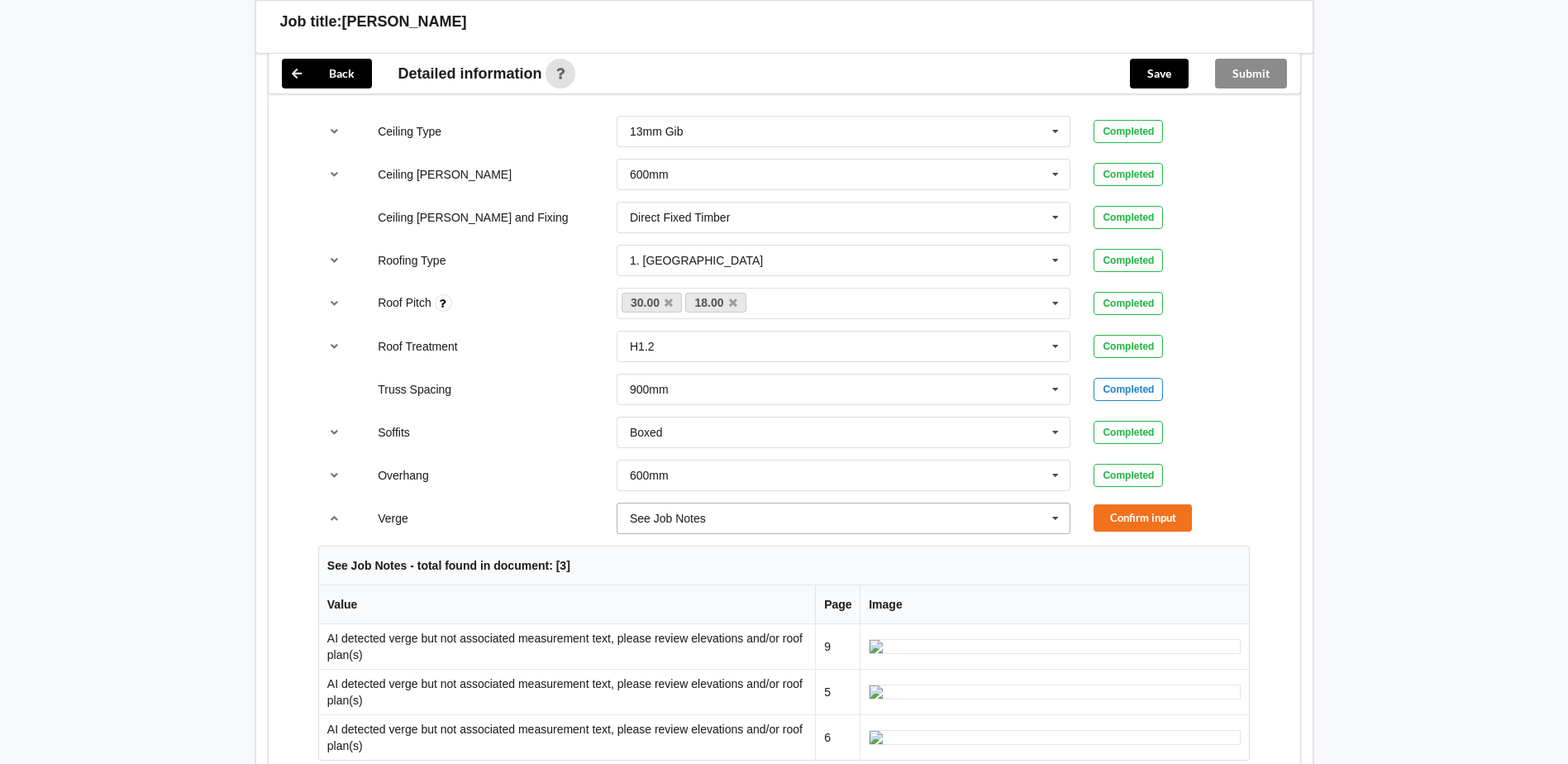
click at [1043, 503] on icon at bounding box center [1055, 518] width 25 height 31
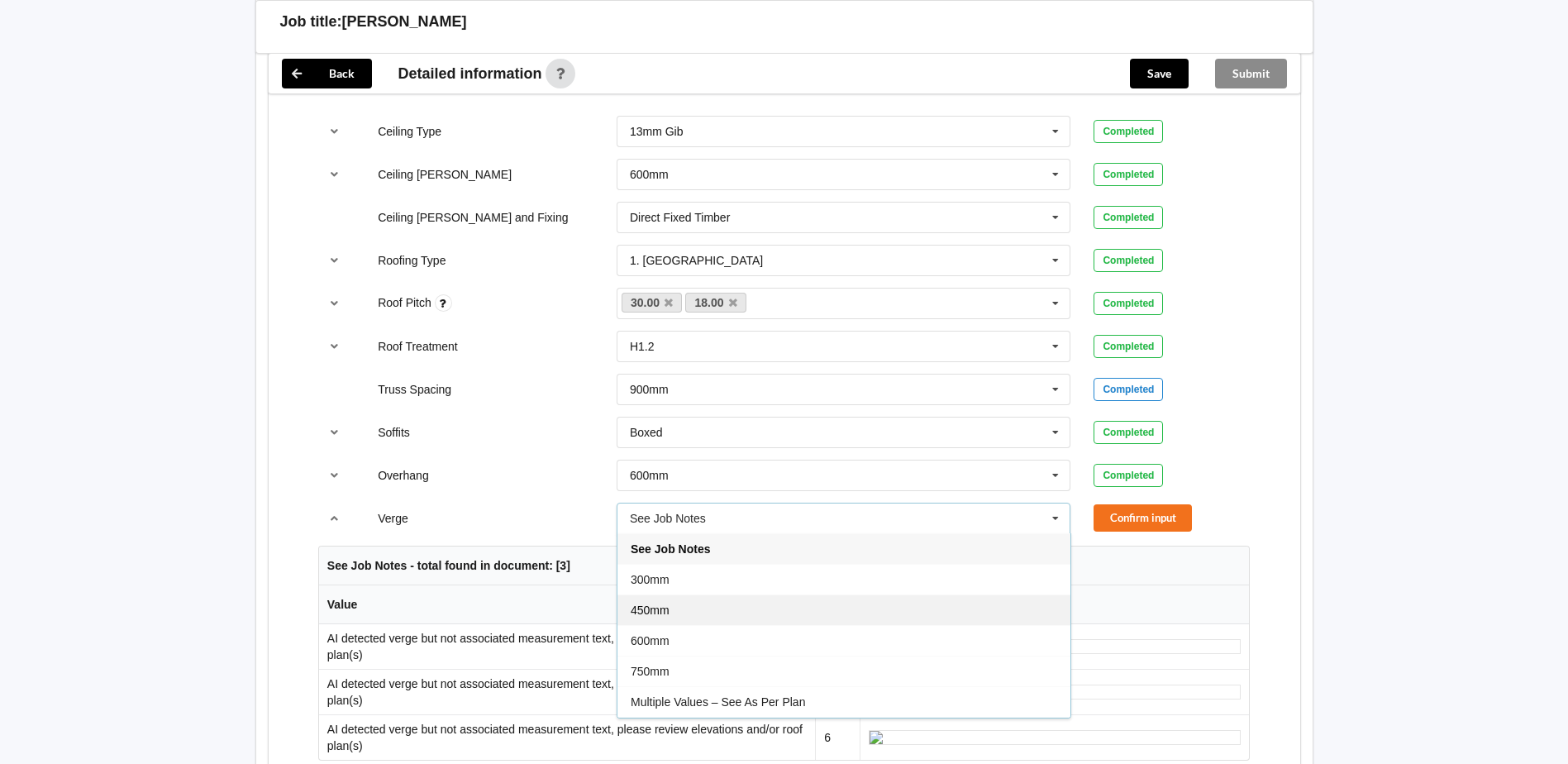
click at [874, 595] on div "450mm" at bounding box center [844, 610] width 453 height 31
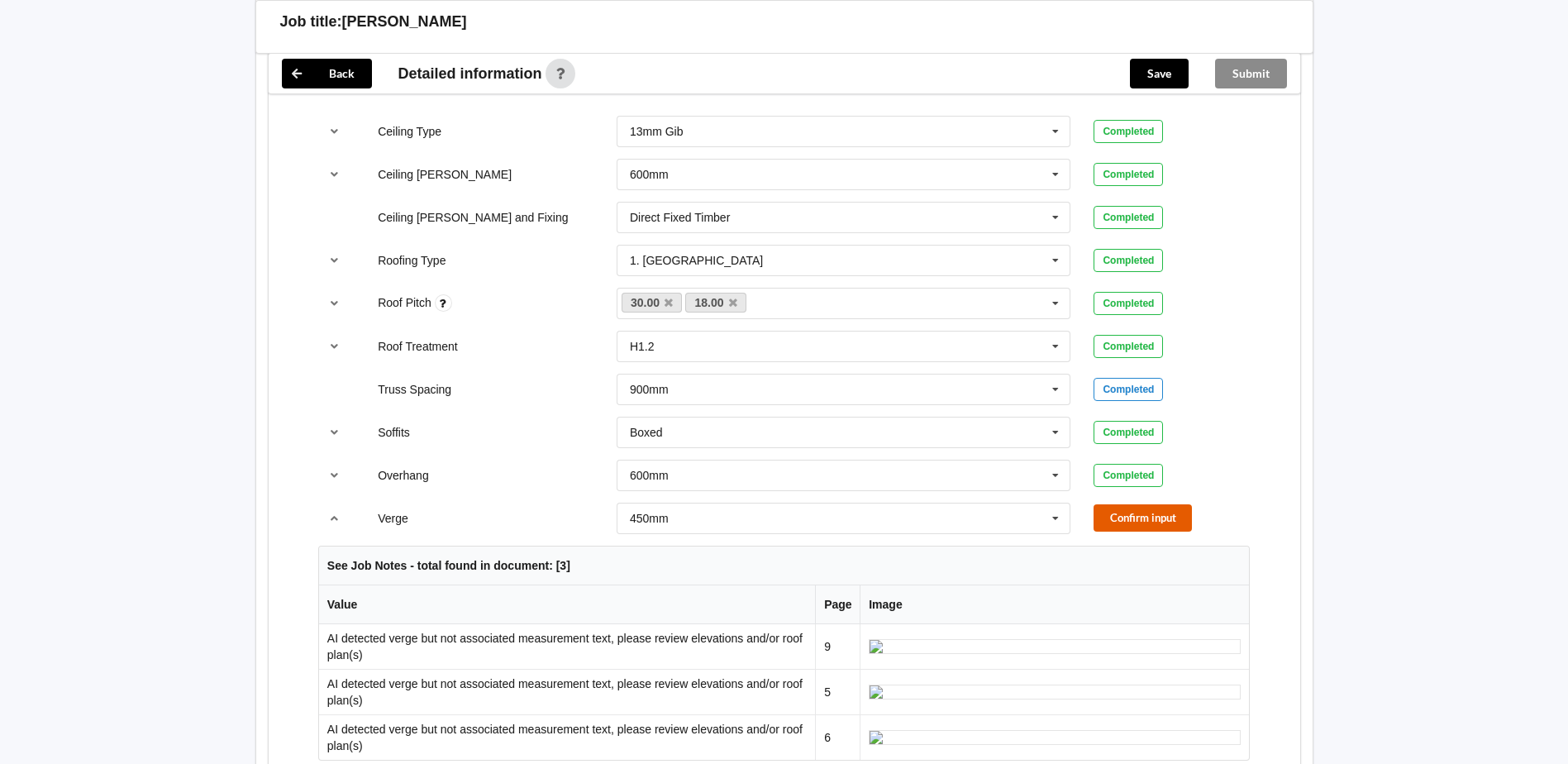
click at [1126, 504] on button "Confirm input" at bounding box center [1142, 517] width 98 height 27
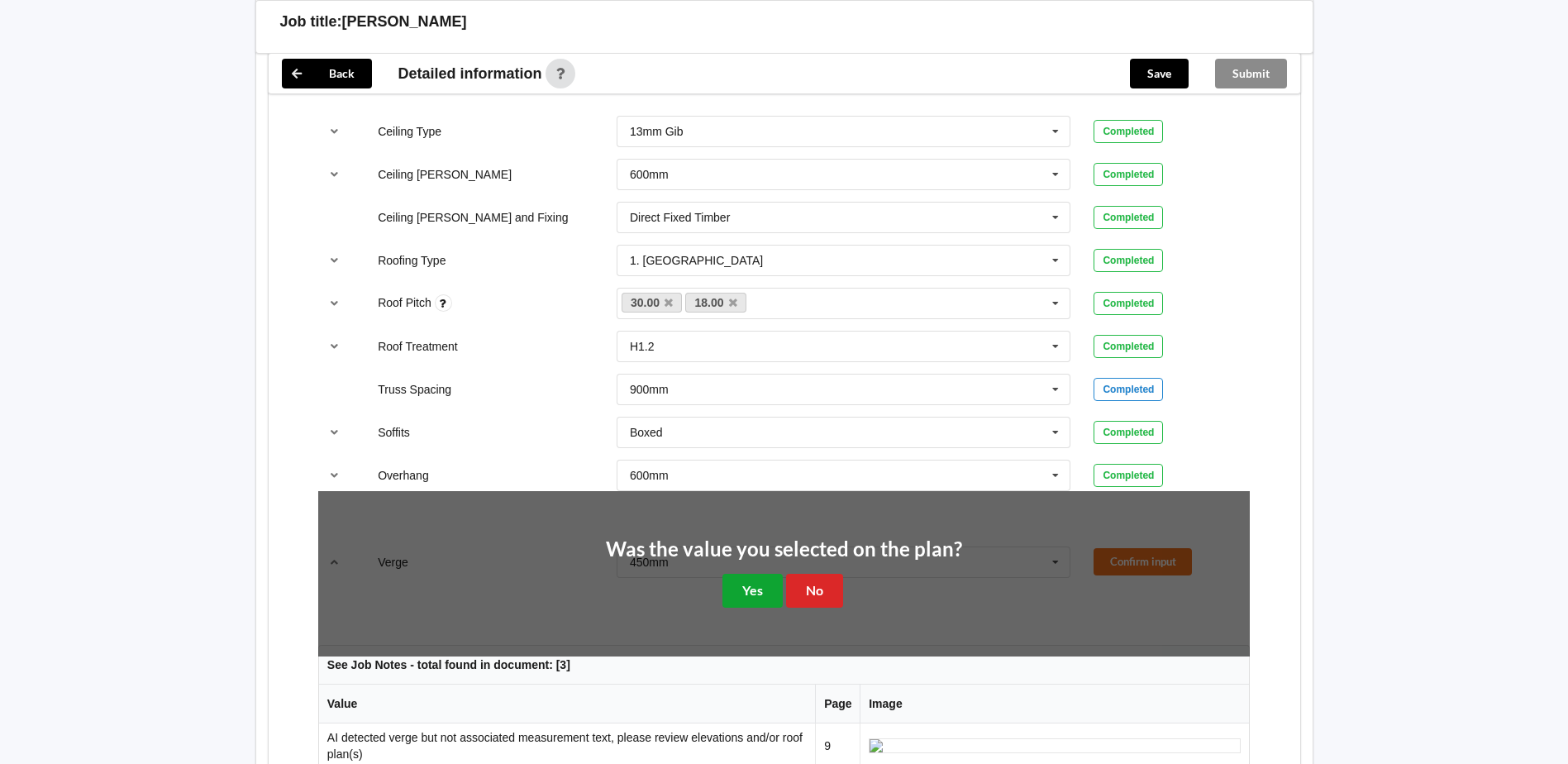
click at [762, 574] on button "Yes" at bounding box center [752, 591] width 60 height 34
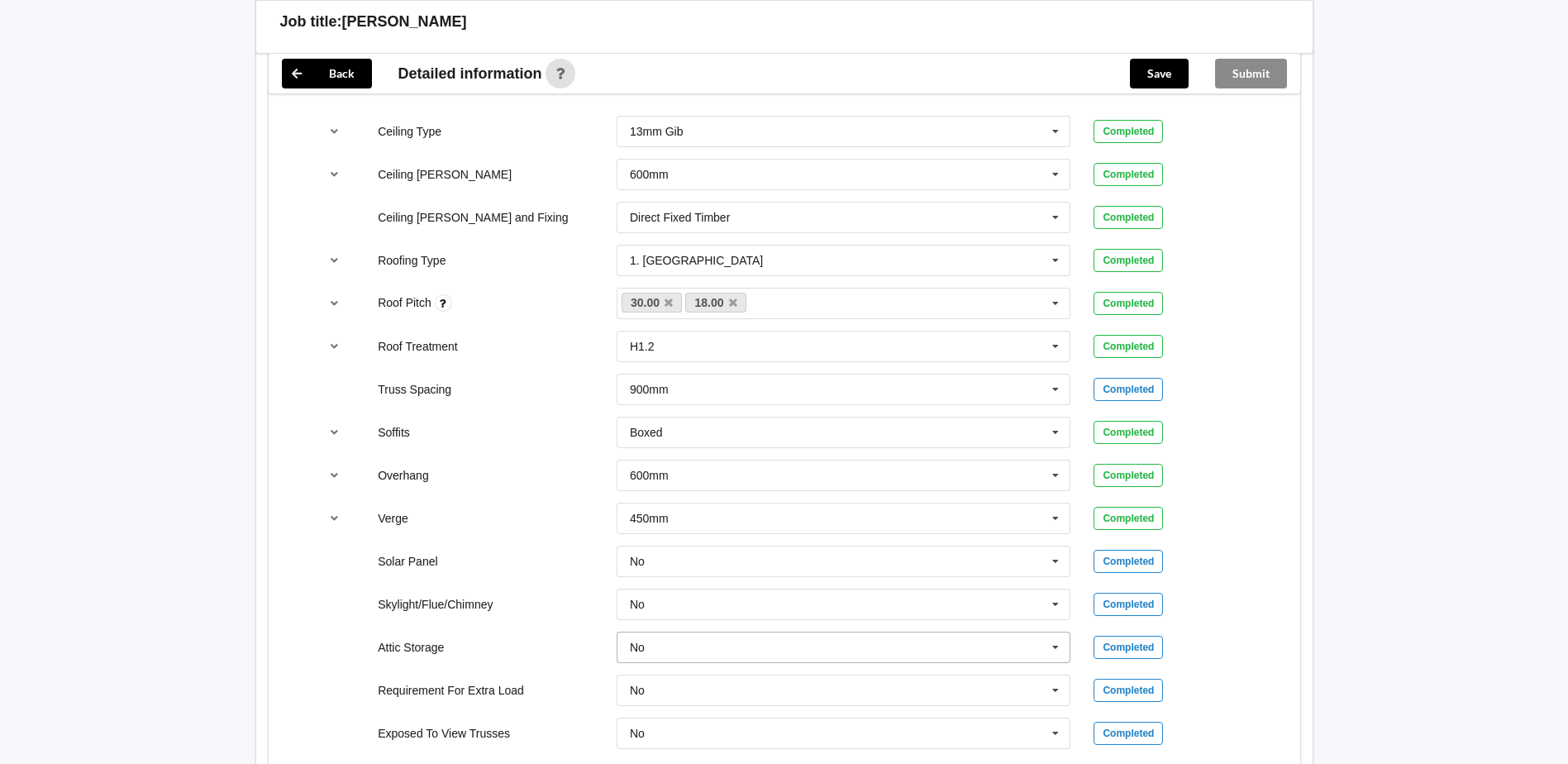
click at [1058, 632] on icon at bounding box center [1055, 647] width 25 height 31
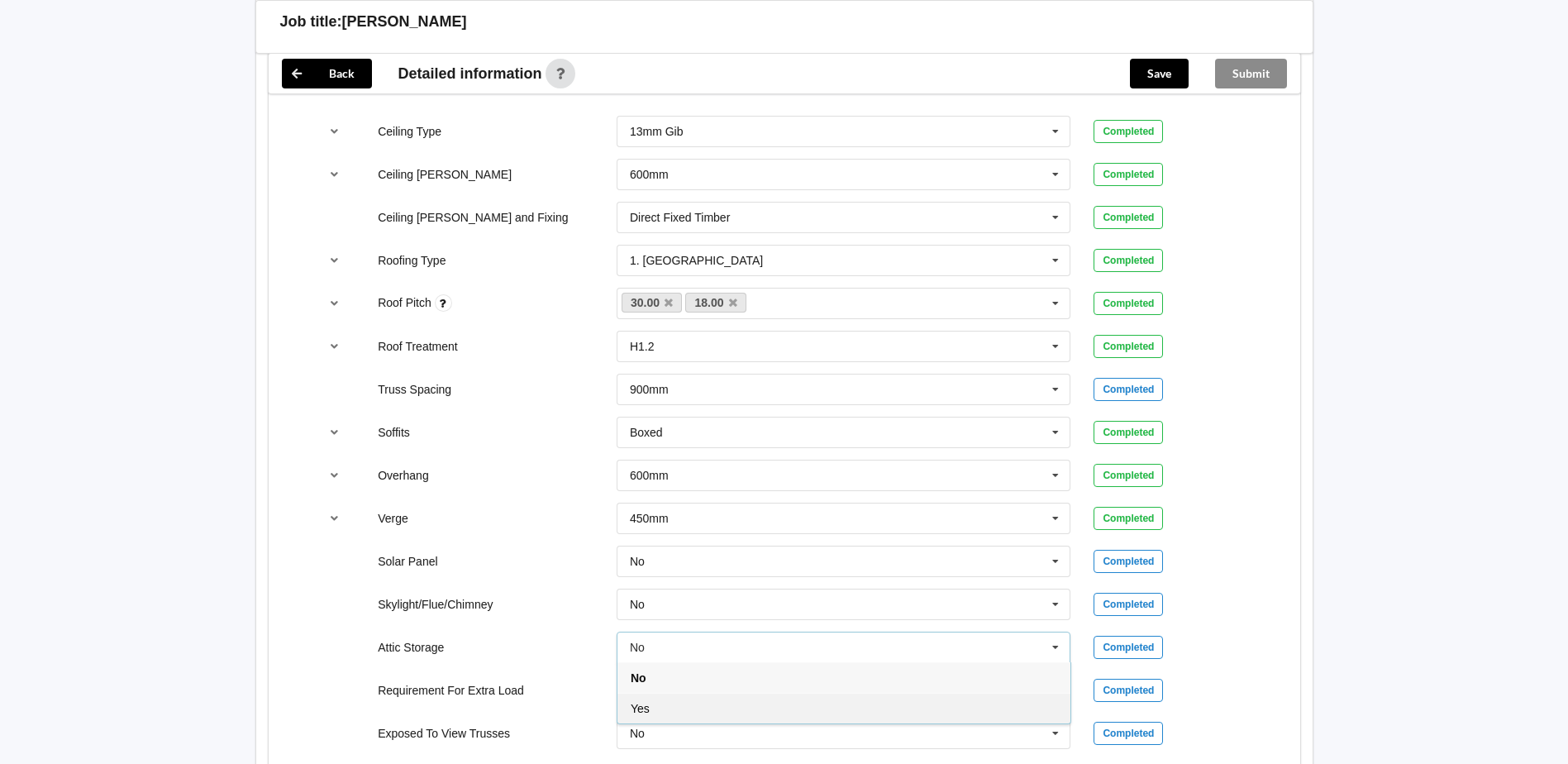
click at [818, 693] on div "Yes" at bounding box center [844, 708] width 453 height 31
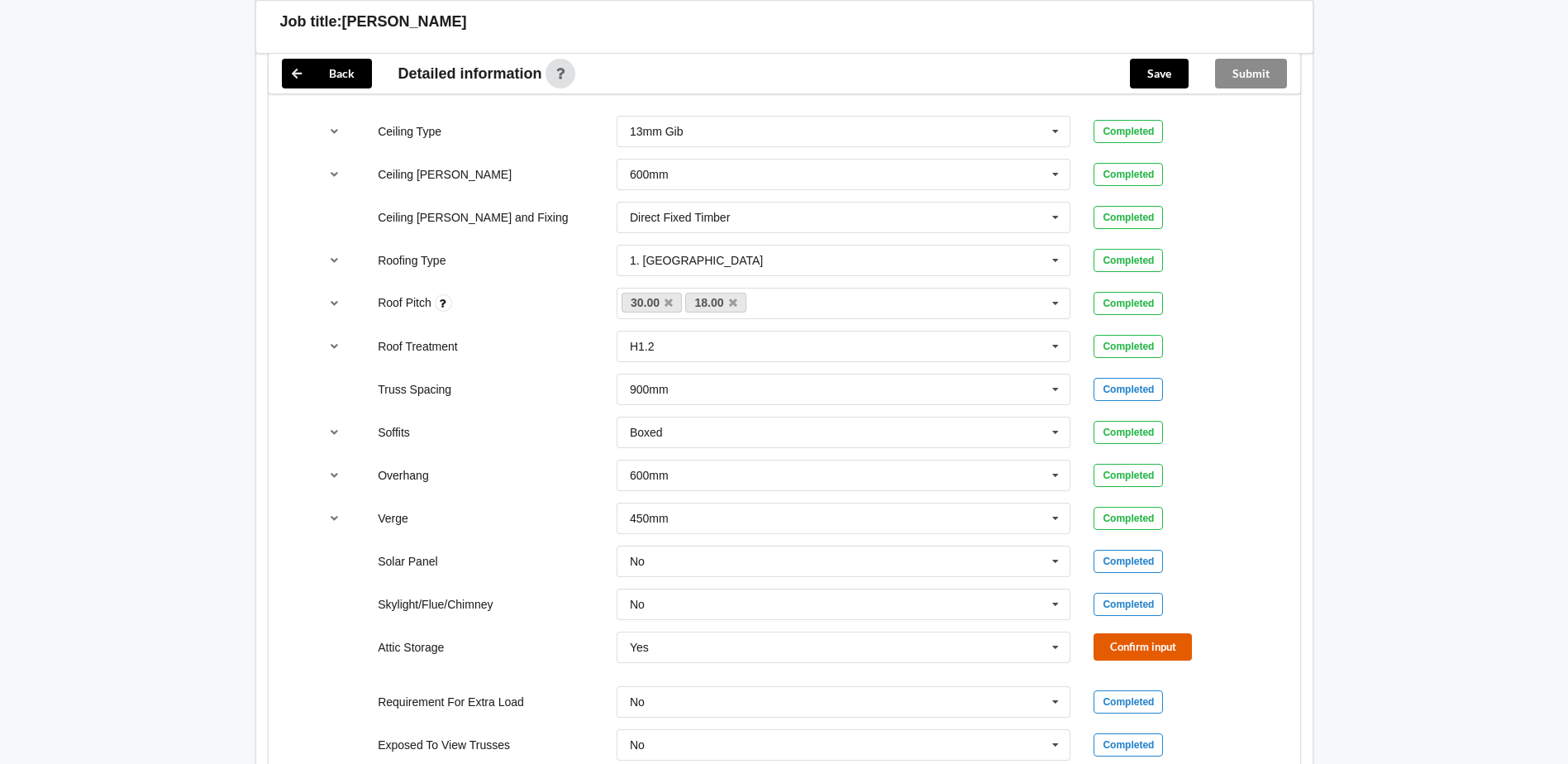
click at [1117, 633] on button "Confirm input" at bounding box center [1142, 647] width 98 height 27
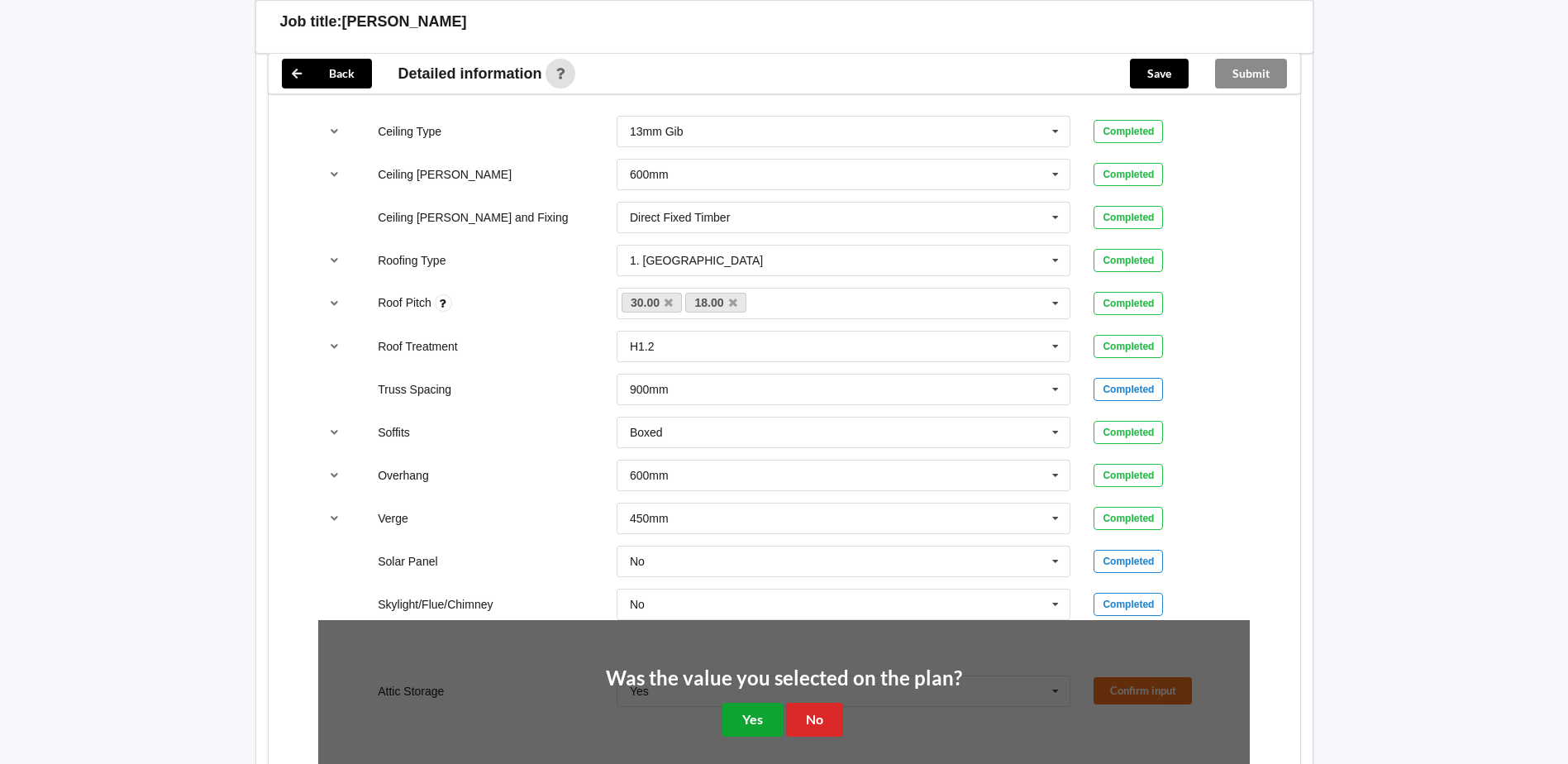
click at [769, 703] on button "Yes" at bounding box center [752, 720] width 60 height 34
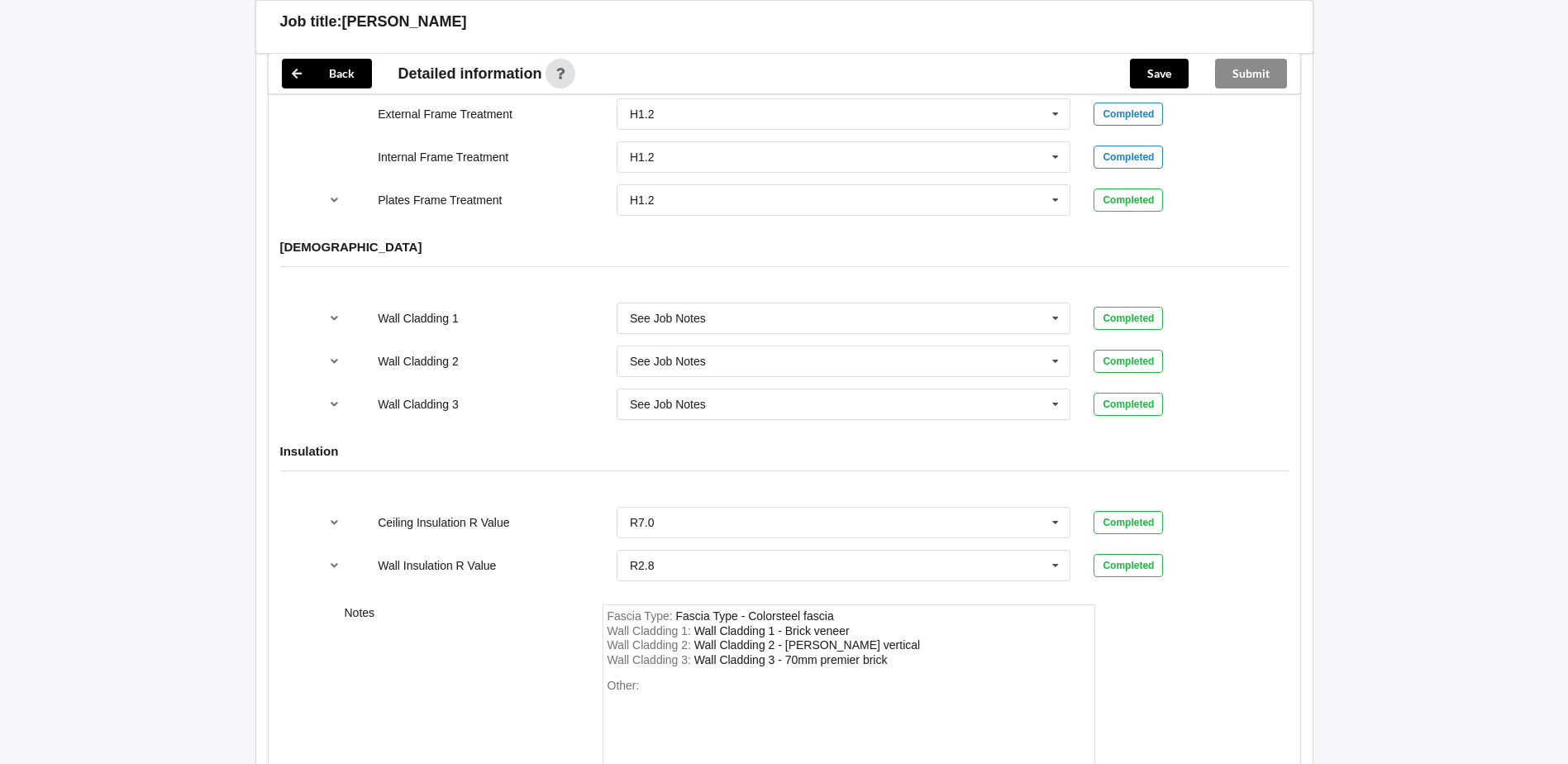
scroll to position [2040, 0]
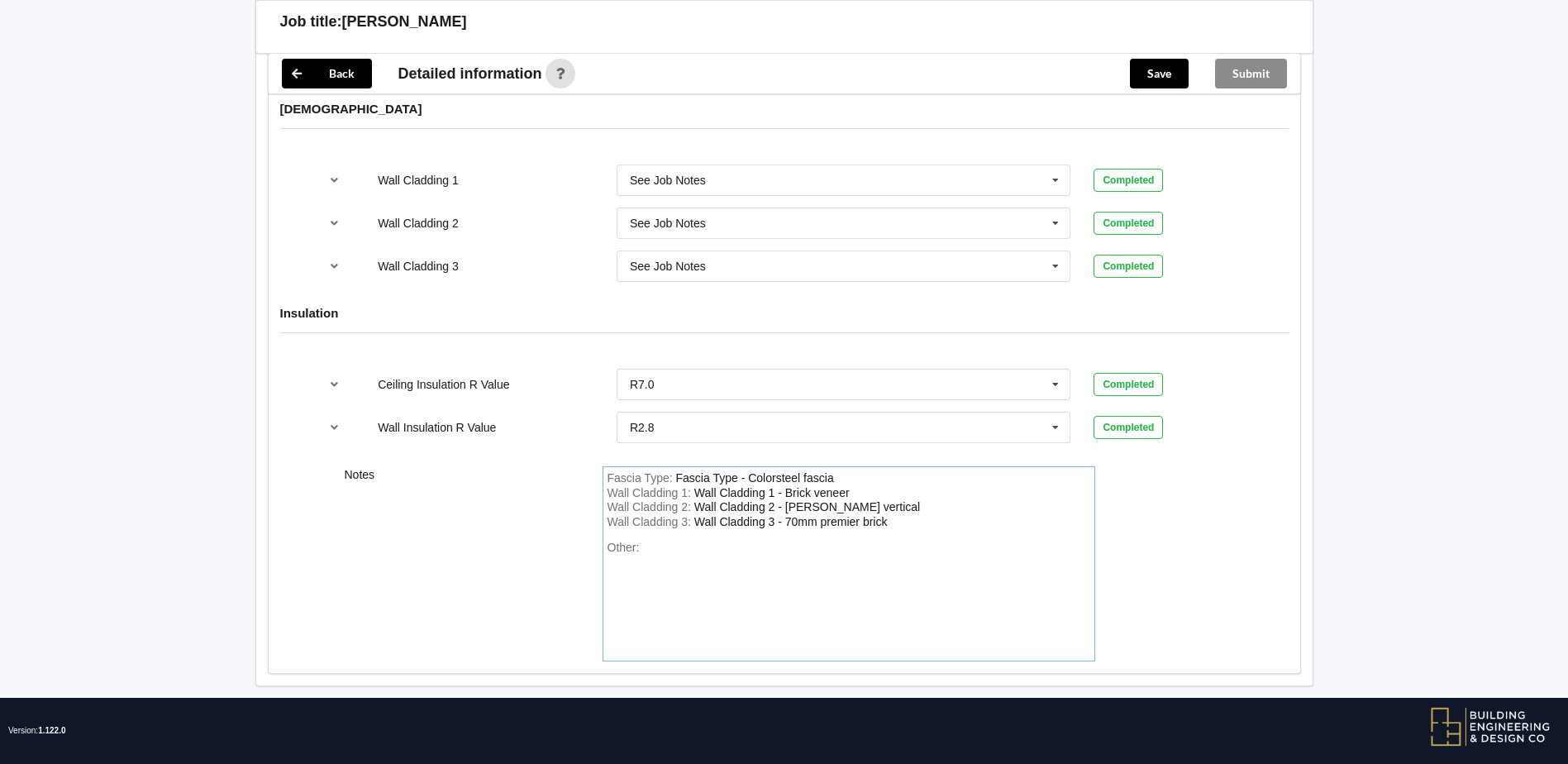
click at [722, 541] on div "Other:" at bounding box center [849, 598] width 483 height 116
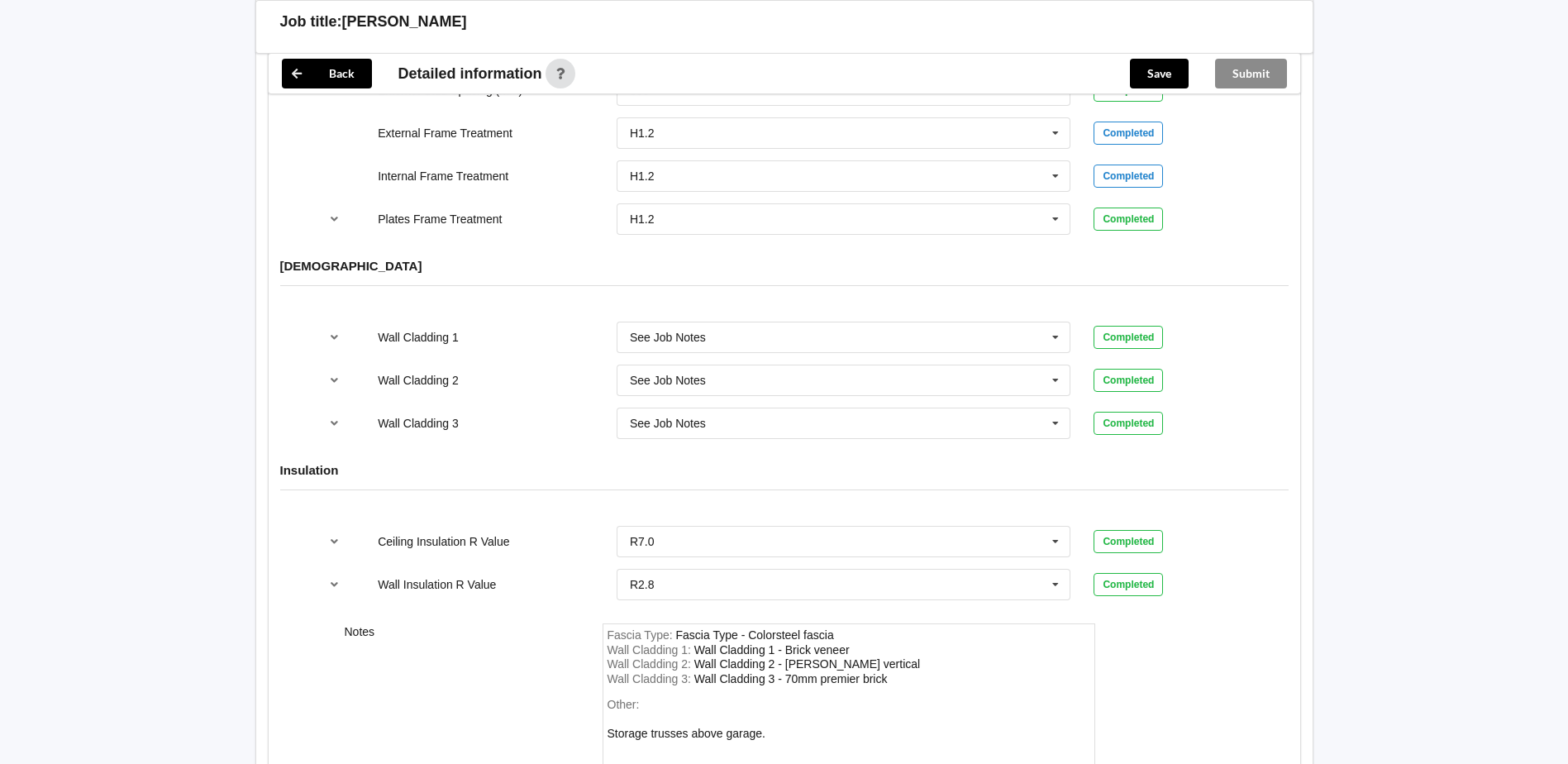
scroll to position [1875, 0]
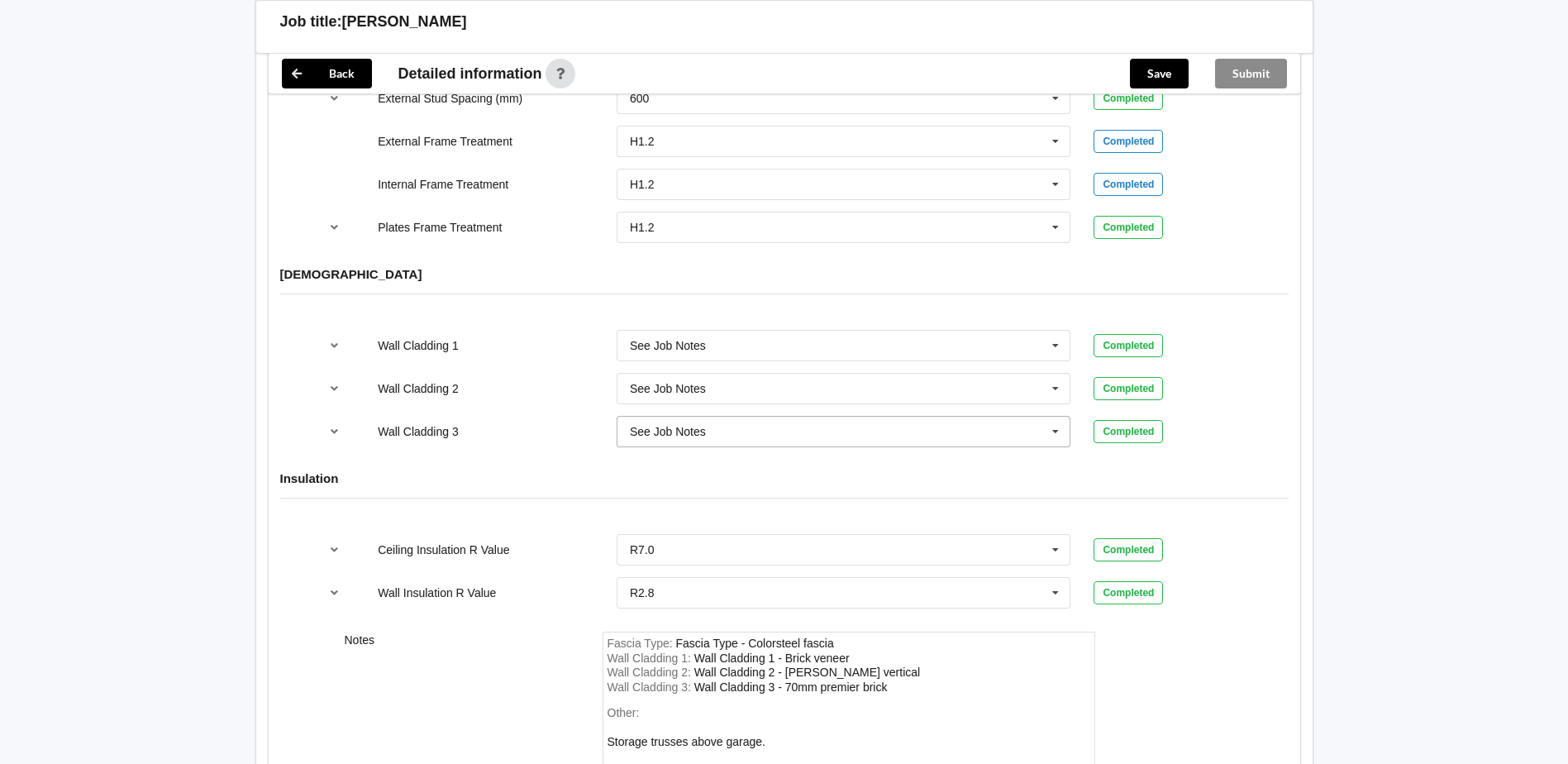
click at [1054, 417] on icon at bounding box center [1055, 432] width 25 height 31
click at [726, 533] on div "None" at bounding box center [844, 548] width 453 height 31
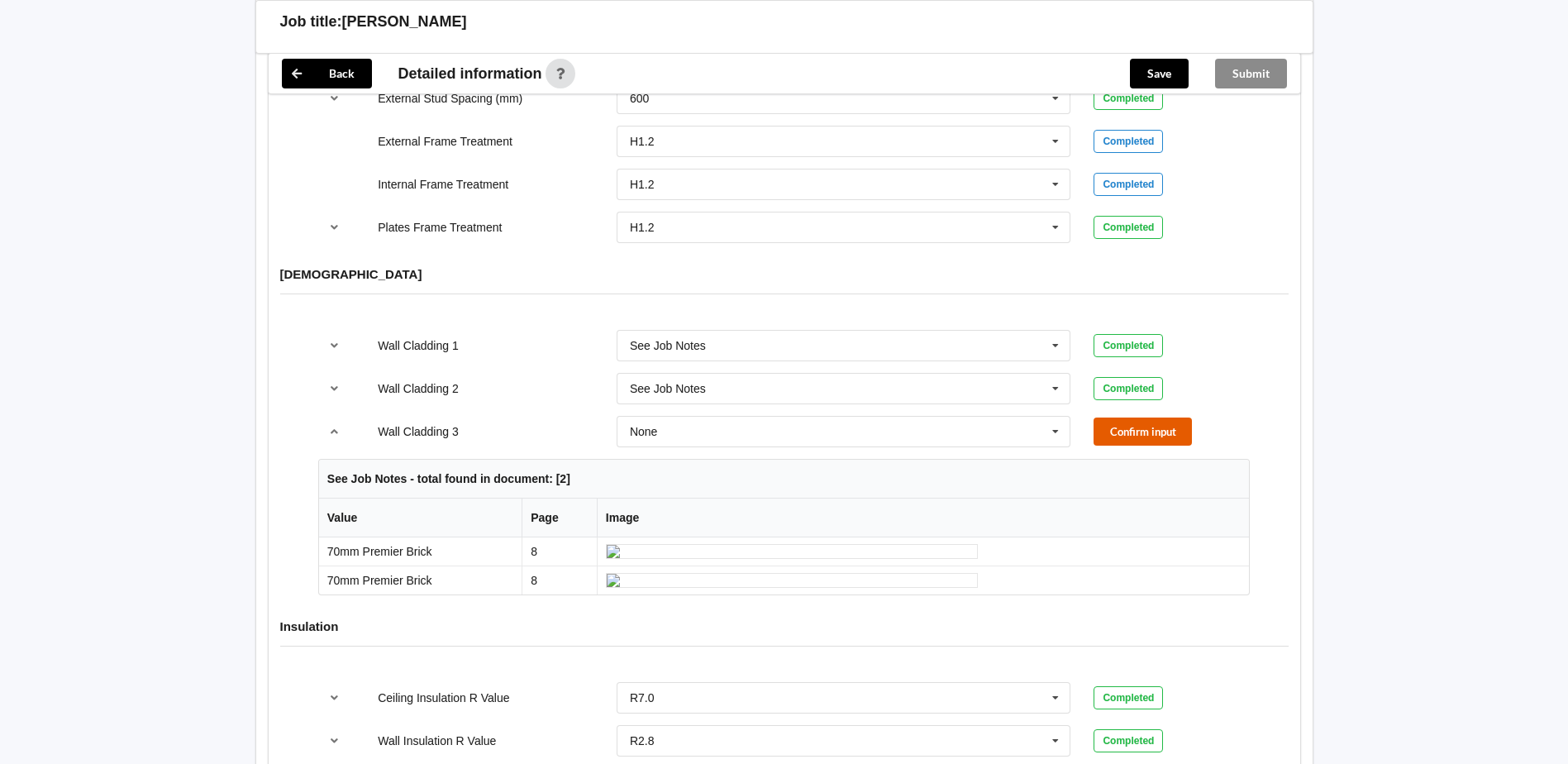
click at [1149, 420] on button "Confirm input" at bounding box center [1142, 431] width 98 height 27
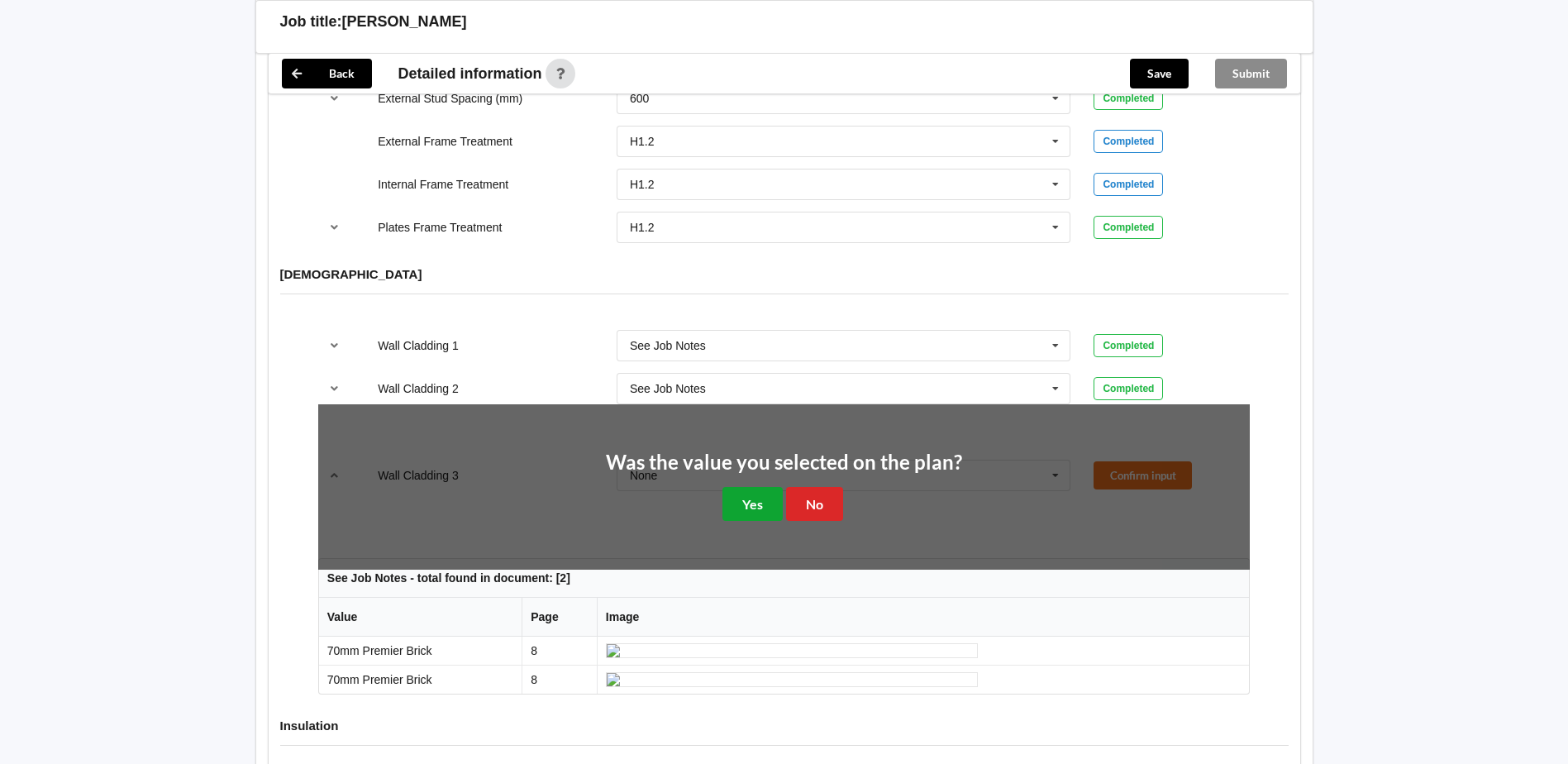
click at [757, 487] on button "Yes" at bounding box center [752, 504] width 60 height 34
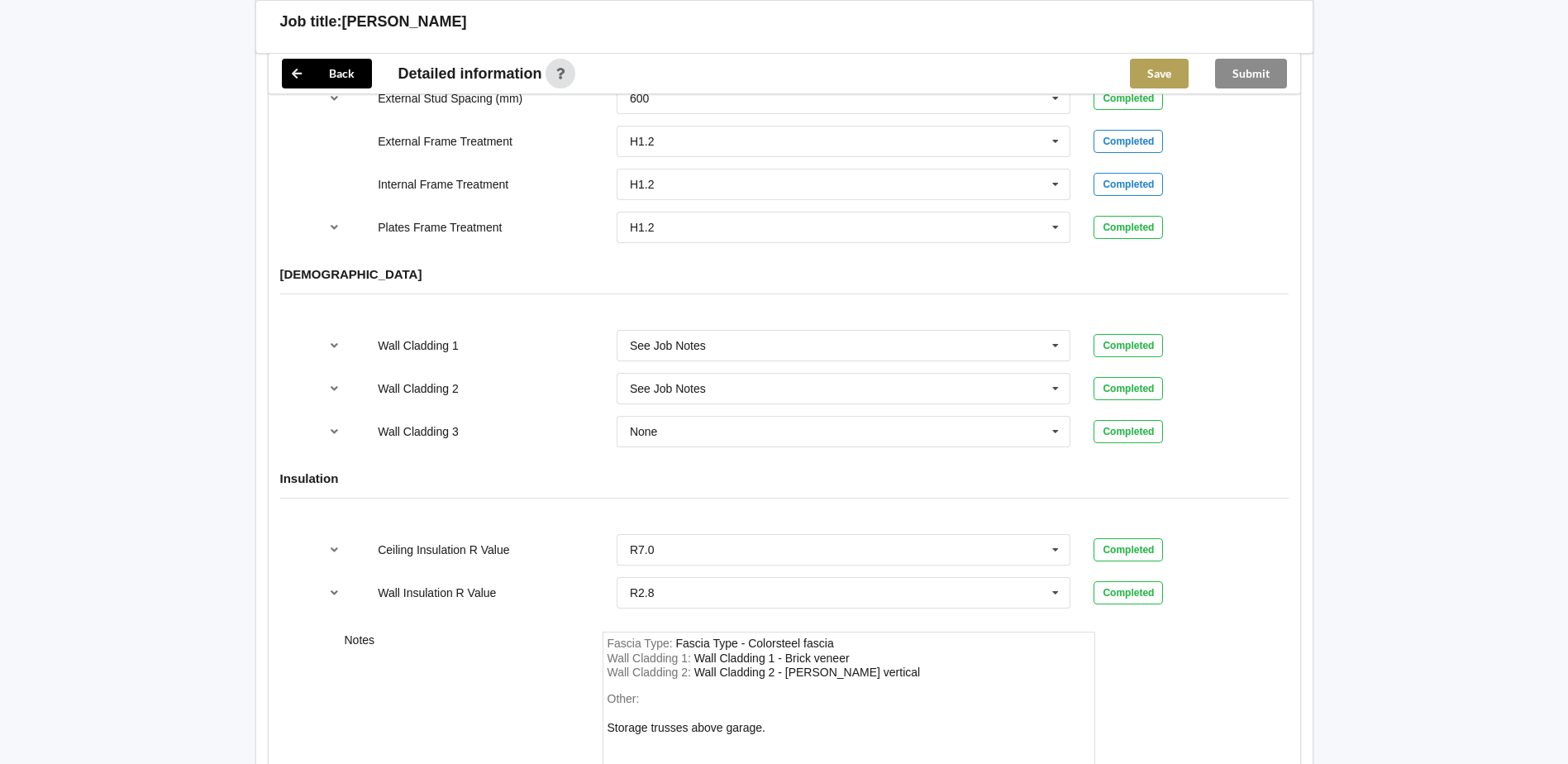
click at [1168, 78] on button "Save" at bounding box center [1159, 73] width 58 height 30
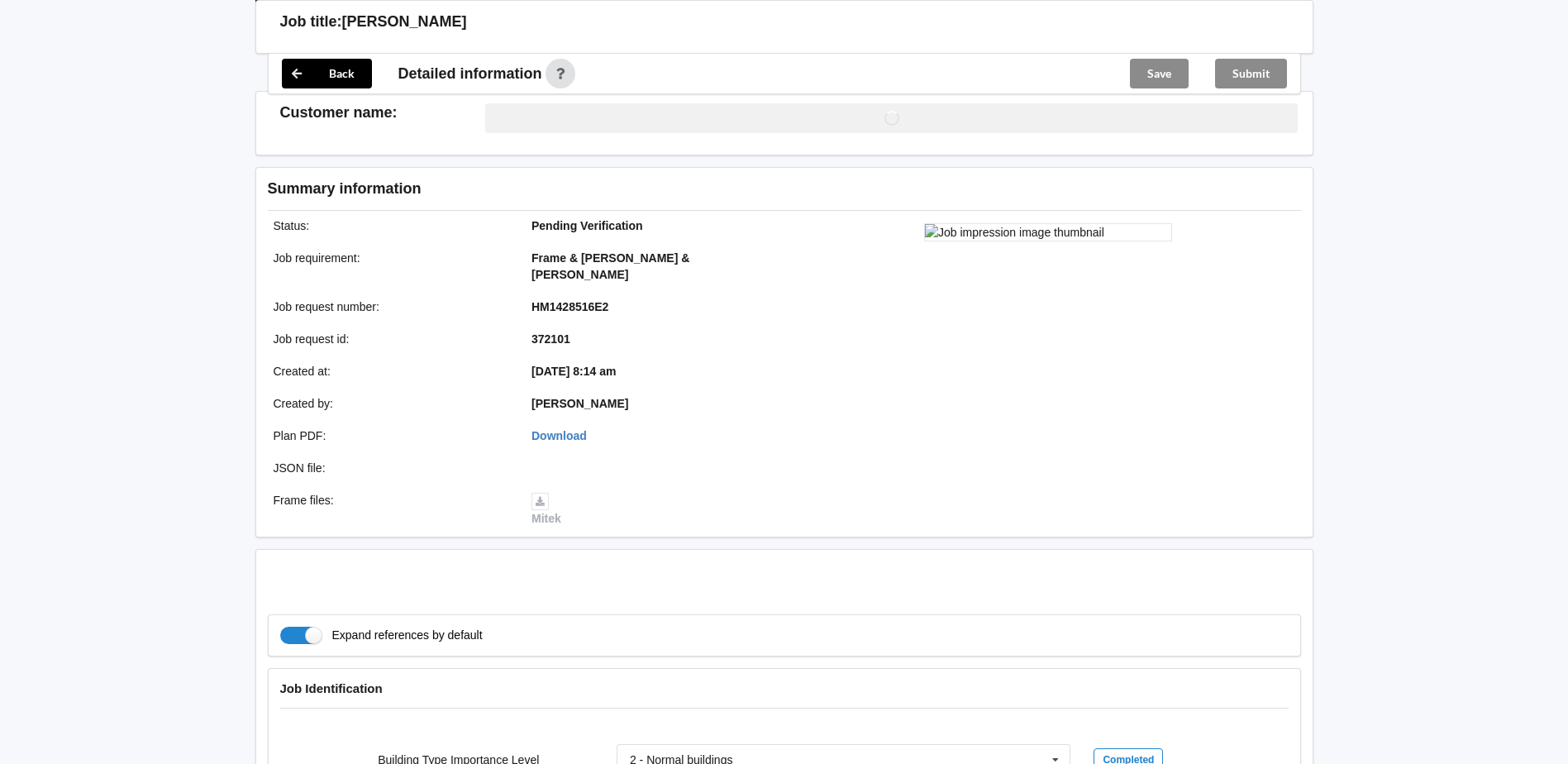
scroll to position [1875, 0]
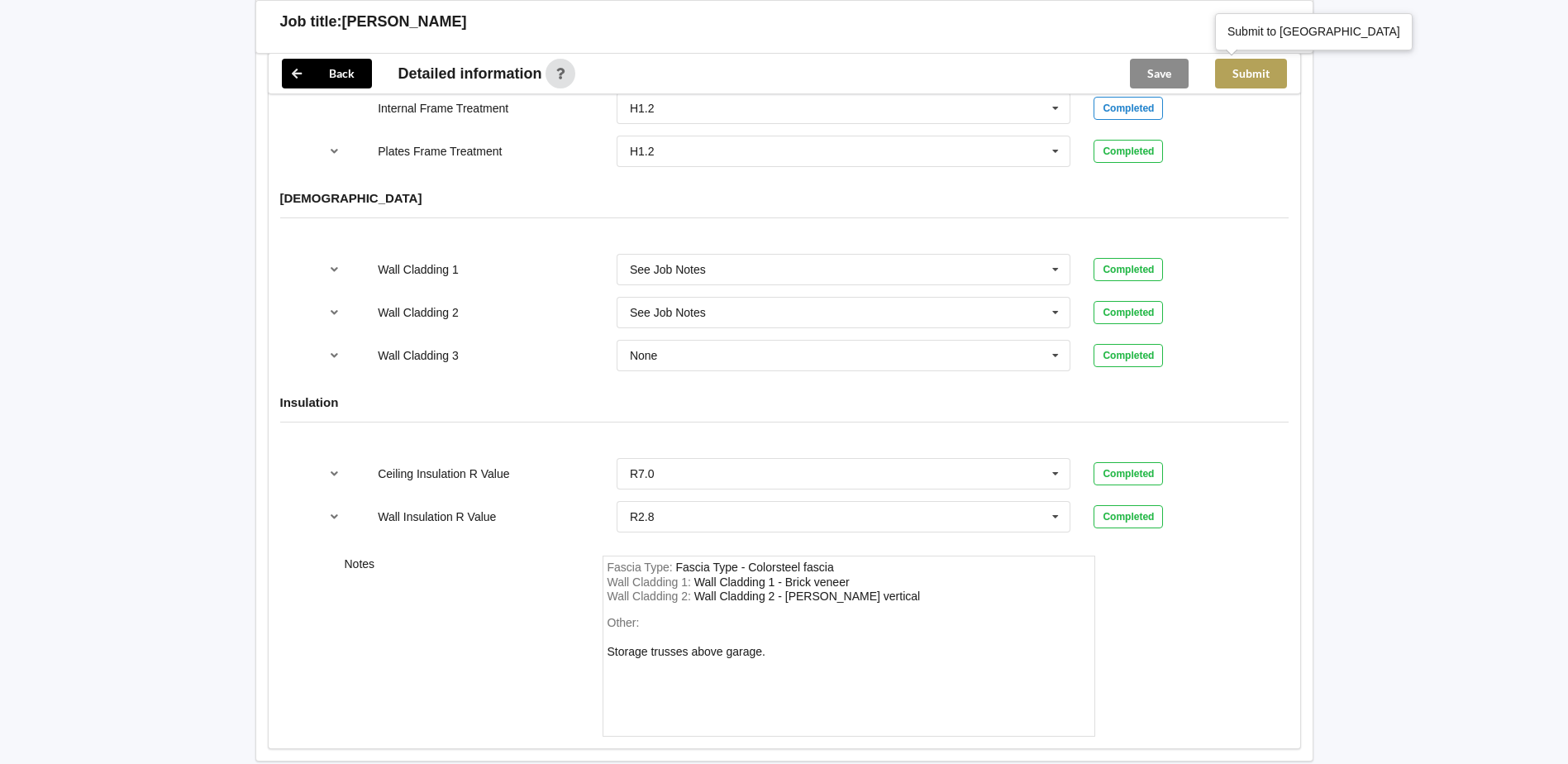
click at [1262, 77] on button "Submit" at bounding box center [1251, 73] width 72 height 30
